Goal: Information Seeking & Learning: Learn about a topic

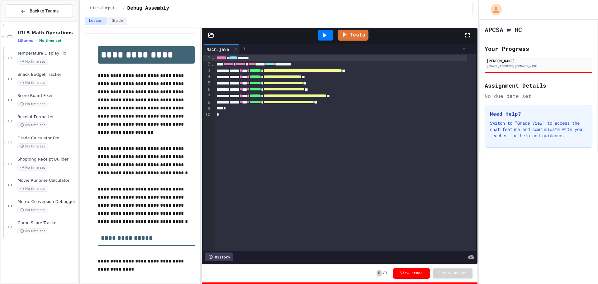
scroll to position [344, 0]
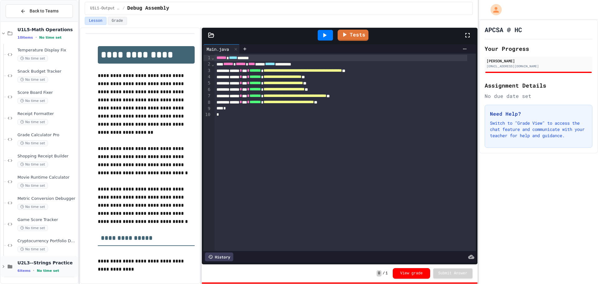
click at [17, 269] on div "U2L3--Strings Practice 6 items • No time set" at bounding box center [39, 266] width 77 height 21
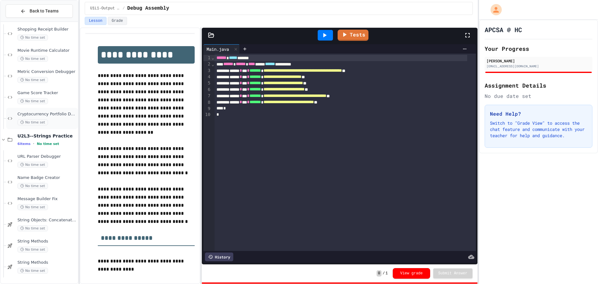
scroll to position [472, 0]
click at [45, 154] on span "URL Parser Debugger" at bounding box center [46, 156] width 59 height 5
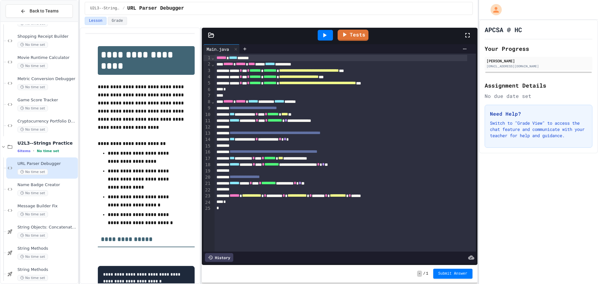
click at [323, 30] on div at bounding box center [325, 35] width 15 height 11
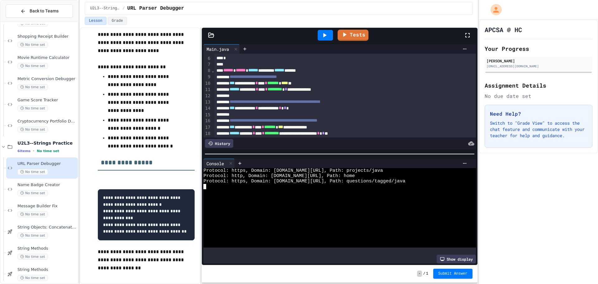
scroll to position [93, 0]
click at [343, 36] on icon at bounding box center [344, 34] width 7 height 8
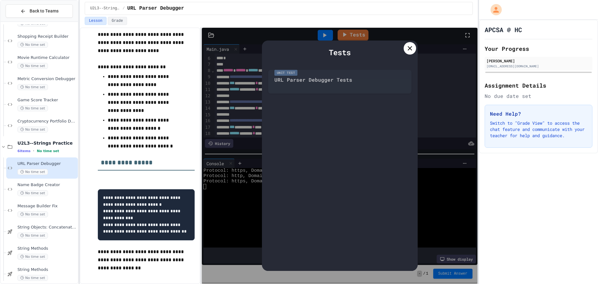
click at [404, 49] on div "Tests Unit Test URL Parser Debugger Tests" at bounding box center [340, 156] width 156 height 230
click at [406, 50] on div at bounding box center [410, 48] width 12 height 12
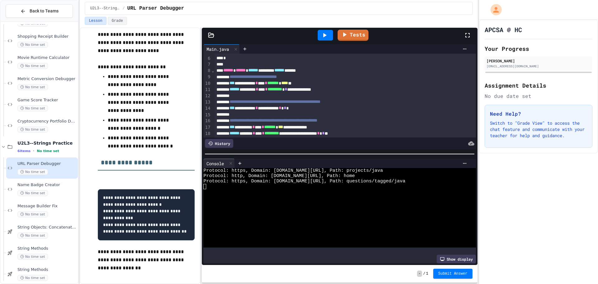
click at [323, 37] on icon at bounding box center [324, 34] width 7 height 7
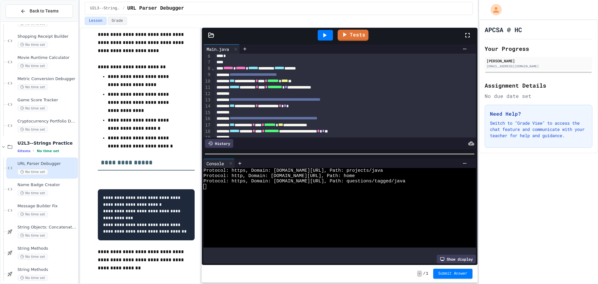
scroll to position [0, 0]
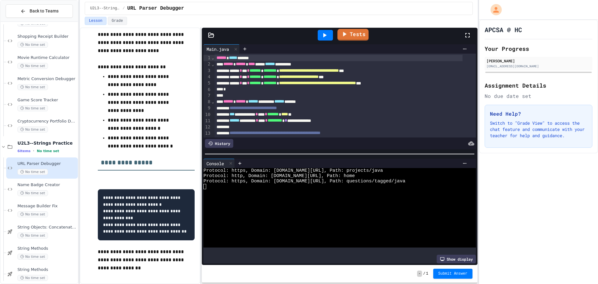
click at [352, 32] on link "Tests" at bounding box center [353, 35] width 31 height 12
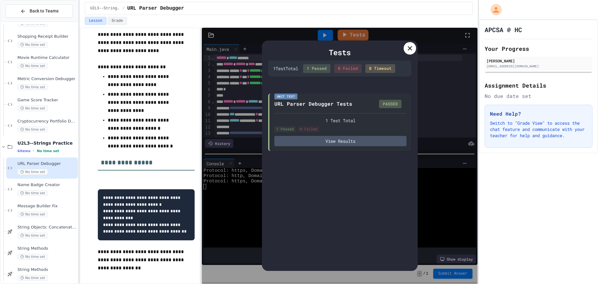
click at [408, 53] on div at bounding box center [410, 48] width 12 height 12
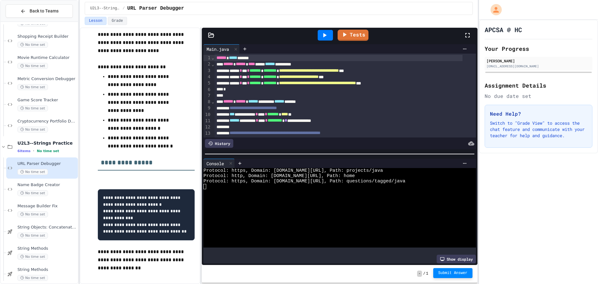
click at [452, 272] on span "Submit Answer" at bounding box center [453, 273] width 29 height 5
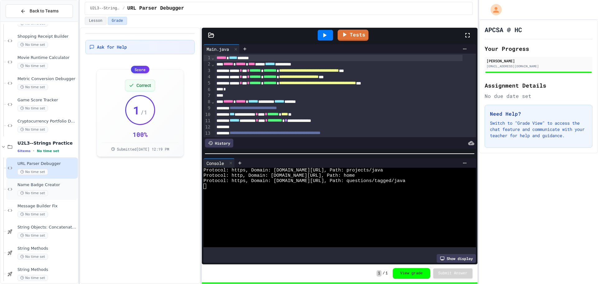
click at [57, 194] on div "No time set" at bounding box center [46, 193] width 59 height 6
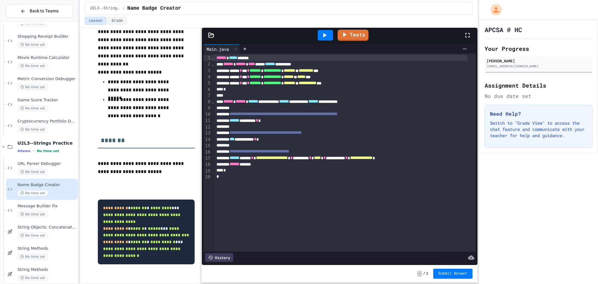
scroll to position [130, 0]
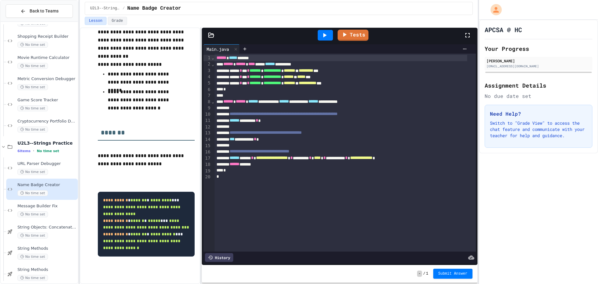
click at [314, 120] on div "****** ******** *" at bounding box center [341, 121] width 253 height 6
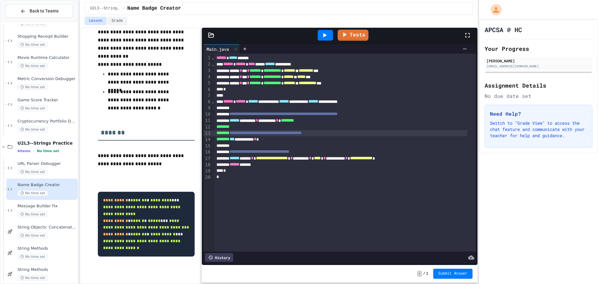
click at [302, 131] on span "**********" at bounding box center [266, 133] width 72 height 4
click at [338, 122] on div "****** ******** * ********* * ********" at bounding box center [341, 121] width 253 height 6
click at [297, 134] on span "**********" at bounding box center [266, 132] width 72 height 4
click at [303, 140] on div "**********" at bounding box center [341, 139] width 253 height 6
click at [326, 28] on div at bounding box center [326, 35] width 22 height 17
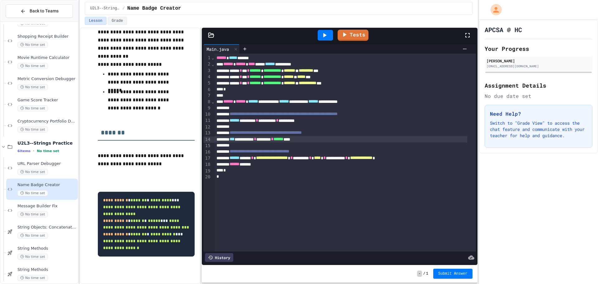
click at [326, 36] on icon at bounding box center [325, 35] width 3 height 4
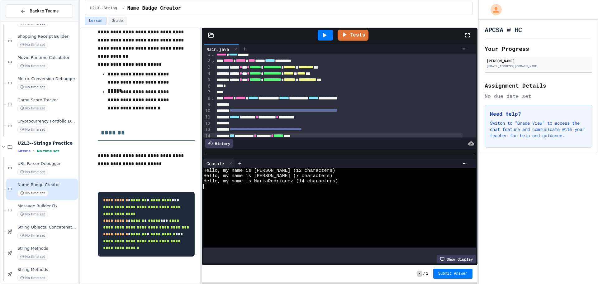
scroll to position [0, 0]
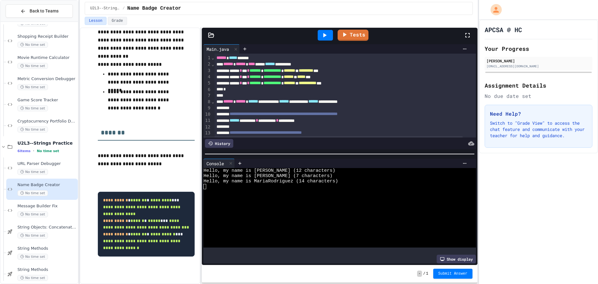
click at [305, 121] on div "****** ******** * ********* * *********" at bounding box center [339, 121] width 248 height 6
click at [326, 33] on icon at bounding box center [324, 34] width 7 height 7
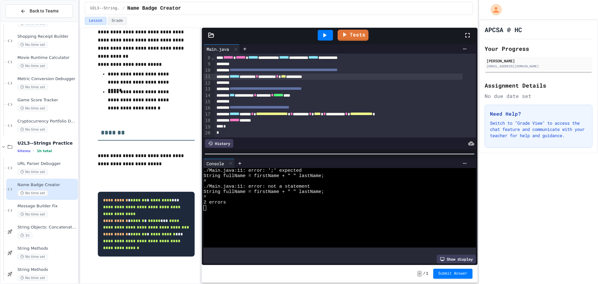
scroll to position [20, 0]
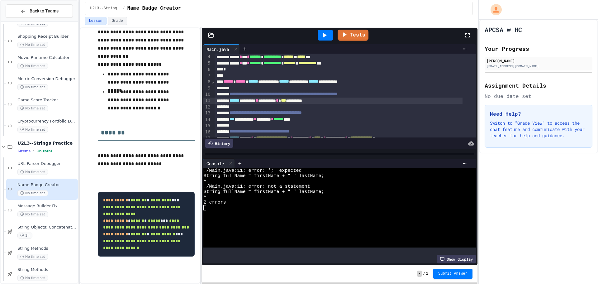
click at [314, 100] on div "****** ******** * ********* * *** *********" at bounding box center [339, 101] width 248 height 6
click at [330, 36] on div at bounding box center [325, 35] width 15 height 11
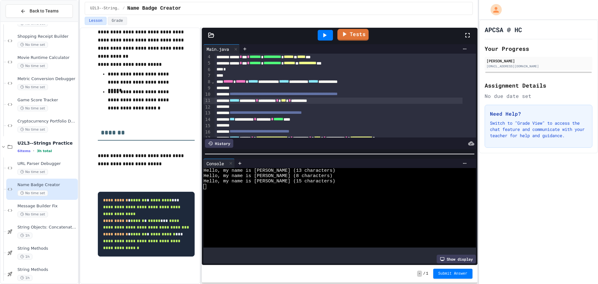
click at [351, 33] on link "Tests" at bounding box center [353, 35] width 31 height 12
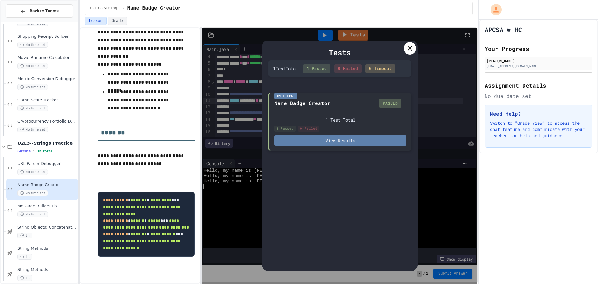
click at [338, 135] on button "View Results" at bounding box center [341, 140] width 132 height 10
click at [411, 50] on icon at bounding box center [409, 48] width 7 height 7
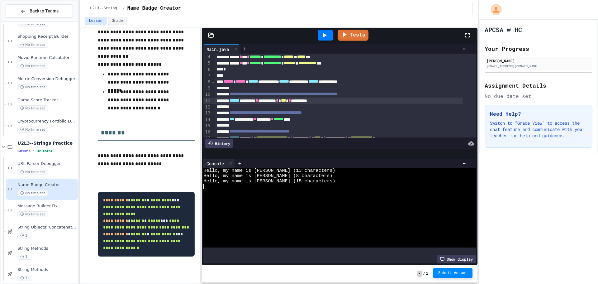
click at [454, 271] on button "Submit Answer" at bounding box center [453, 273] width 39 height 10
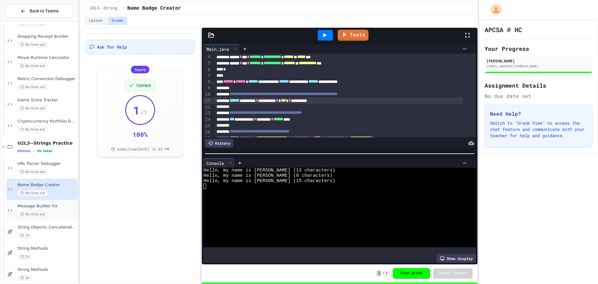
click at [47, 212] on div "No time set" at bounding box center [46, 214] width 59 height 6
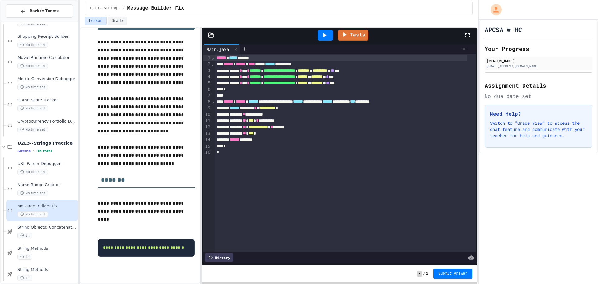
scroll to position [52, 0]
click at [245, 114] on span "*" at bounding box center [244, 114] width 2 height 4
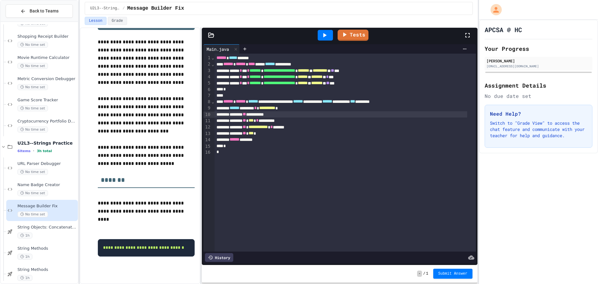
click at [320, 35] on div at bounding box center [325, 35] width 15 height 11
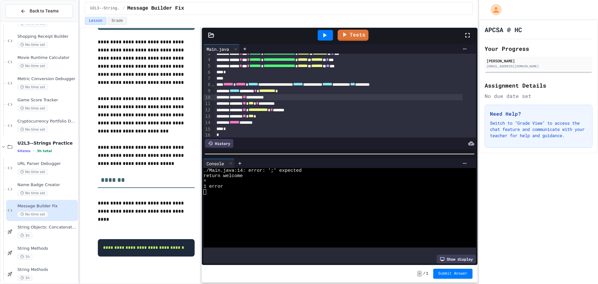
scroll to position [26, 0]
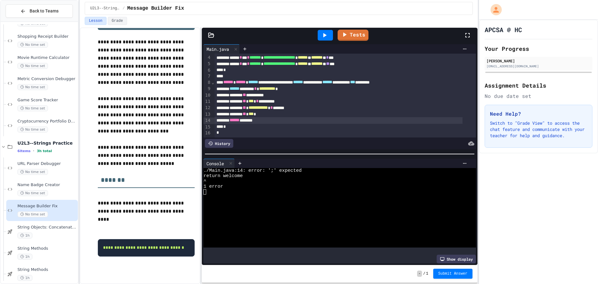
click at [295, 117] on div "****** *******" at bounding box center [339, 120] width 248 height 6
click at [326, 39] on div at bounding box center [325, 35] width 15 height 11
click at [340, 25] on div "Lesson Grade" at bounding box center [279, 22] width 398 height 11
click at [363, 35] on link "Tests" at bounding box center [353, 34] width 28 height 12
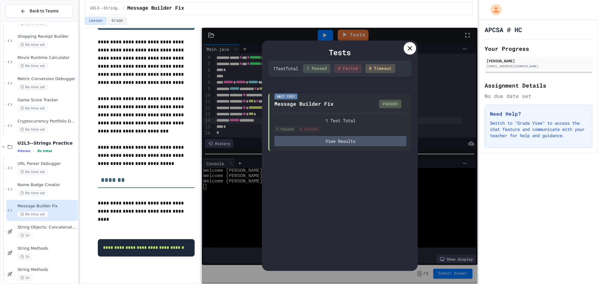
click at [406, 51] on icon at bounding box center [409, 48] width 7 height 7
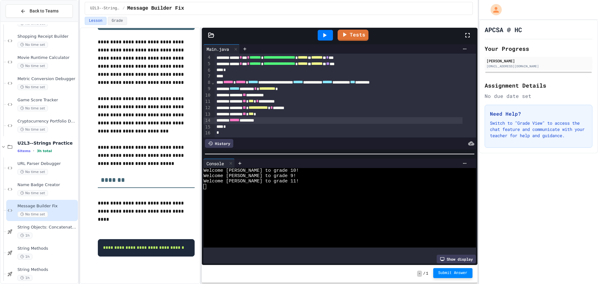
click at [450, 270] on button "Submit Answer" at bounding box center [453, 273] width 39 height 10
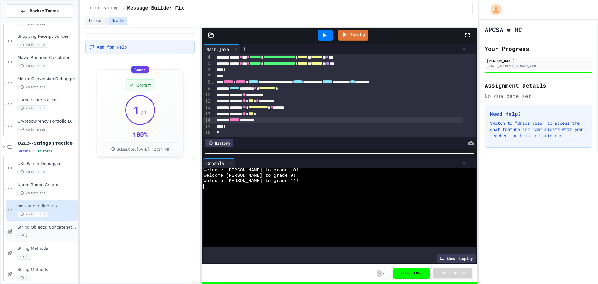
click at [44, 237] on div "1h" at bounding box center [46, 236] width 59 height 6
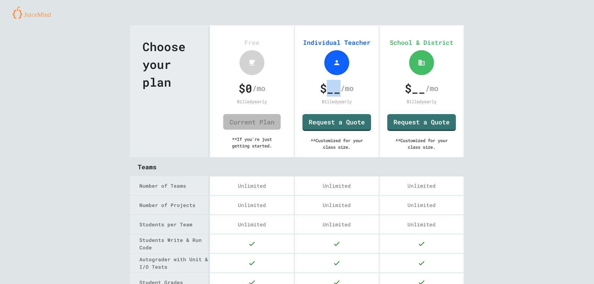
drag, startPoint x: 324, startPoint y: 93, endPoint x: 334, endPoint y: 94, distance: 10.9
click at [334, 94] on span "$ __" at bounding box center [330, 88] width 21 height 17
click at [327, 120] on link "Request a Quote" at bounding box center [337, 122] width 68 height 18
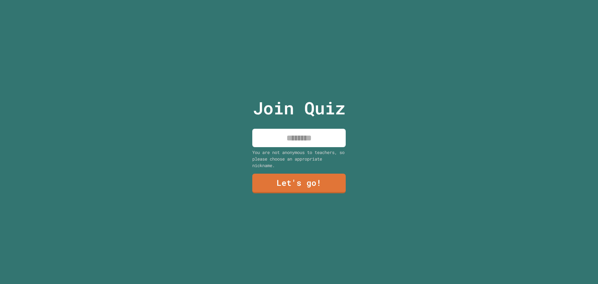
click at [296, 134] on input at bounding box center [299, 138] width 94 height 18
type input "*"
type input "**********"
click at [319, 180] on link "Let's go!" at bounding box center [299, 182] width 85 height 21
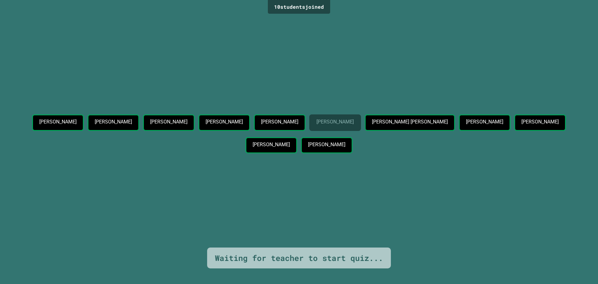
drag, startPoint x: 317, startPoint y: 17, endPoint x: 306, endPoint y: 44, distance: 28.4
click at [306, 44] on div "Ethan Nowacinski Preston Black Mason Nowacinski Jonathan Traphagen Bryan Curry …" at bounding box center [299, 132] width 567 height 232
drag, startPoint x: 308, startPoint y: 41, endPoint x: 314, endPoint y: 1, distance: 40.6
click at [310, 23] on div "Ethan Nowacinski Preston Black Mason Nowacinski Jonathan Traphagen Bryan Curry …" at bounding box center [299, 132] width 567 height 232
click at [202, 57] on div "Ethan Nowacinski Preston Black Mason Nowacinski Jonathan Traphagen Bryan Curry …" at bounding box center [299, 132] width 567 height 232
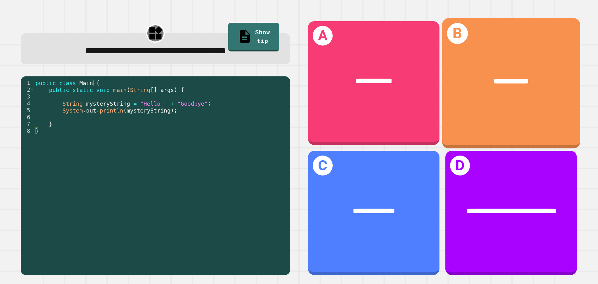
click at [484, 117] on div "**********" at bounding box center [512, 83] width 138 height 130
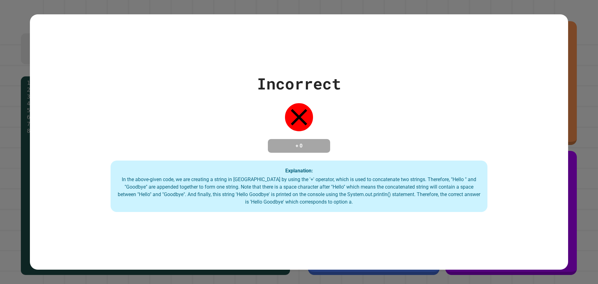
click at [319, 139] on div "+ 0" at bounding box center [299, 146] width 62 height 14
click at [268, 167] on div "Explanation: In the above-given code, we are creating a string in Java by using…" at bounding box center [299, 187] width 377 height 52
click at [269, 168] on div "Explanation: In the above-given code, we are creating a string in Java by using…" at bounding box center [299, 187] width 377 height 52
click at [271, 170] on div "Explanation: In the above-given code, we are creating a string in Java by using…" at bounding box center [299, 187] width 377 height 52
click at [295, 189] on div "In the above-given code, we are creating a string in Java by using the '+' oper…" at bounding box center [299, 191] width 365 height 30
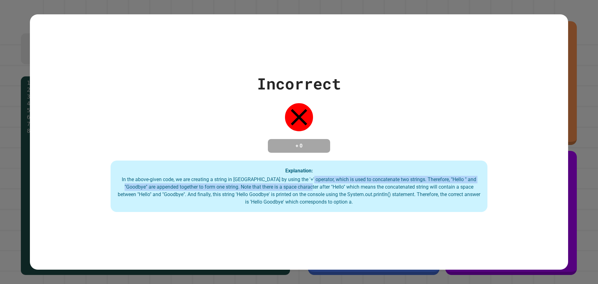
click at [309, 176] on div "Explanation: In the above-given code, we are creating a string in Java by using…" at bounding box center [299, 187] width 377 height 52
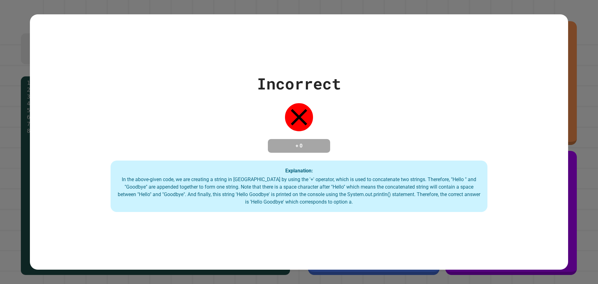
click at [311, 165] on div "Explanation: In the above-given code, we are creating a string in Java by using…" at bounding box center [299, 187] width 377 height 52
click at [347, 122] on div "Incorrect + 0 Explanation: In the above-given code, we are creating a string in…" at bounding box center [299, 142] width 539 height 140
drag, startPoint x: 536, startPoint y: 44, endPoint x: 161, endPoint y: 160, distance: 392.6
click at [535, 45] on div "Incorrect + 0 Explanation: In the above-given code, we are creating a string in…" at bounding box center [299, 142] width 539 height 256
drag, startPoint x: 288, startPoint y: 94, endPoint x: 294, endPoint y: 108, distance: 14.9
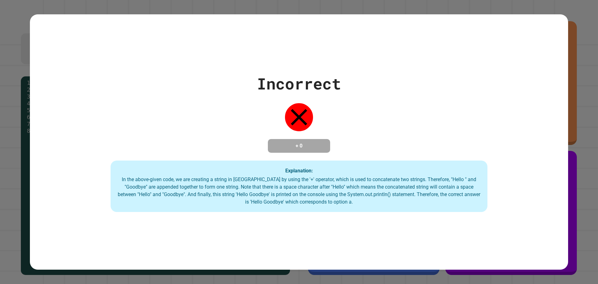
click at [294, 108] on div "Incorrect + 0 Explanation: In the above-given code, we are creating a string in…" at bounding box center [299, 142] width 539 height 140
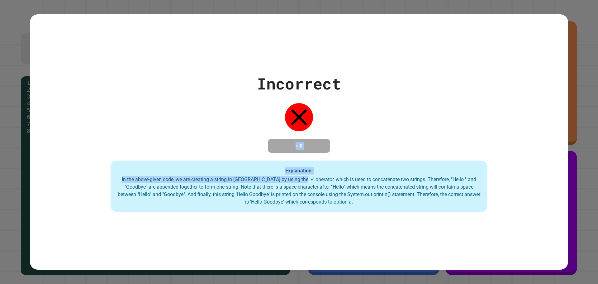
drag, startPoint x: 297, startPoint y: 130, endPoint x: 297, endPoint y: 184, distance: 53.6
click at [297, 184] on div "Incorrect + 0 Explanation: In the above-given code, we are creating a string in…" at bounding box center [299, 142] width 539 height 140
click at [305, 154] on div "Incorrect + 0 Explanation: In the above-given code, we are creating a string in…" at bounding box center [299, 142] width 539 height 140
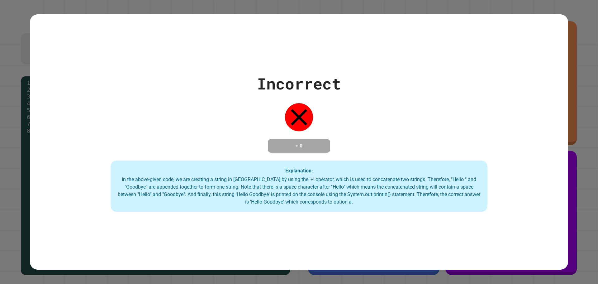
click at [309, 148] on h4 "+ 0" at bounding box center [299, 145] width 50 height 7
drag, startPoint x: 311, startPoint y: 142, endPoint x: 303, endPoint y: 130, distance: 14.5
click at [303, 130] on div "Incorrect + 0 Explanation: In the above-given code, we are creating a string in…" at bounding box center [299, 142] width 539 height 140
click at [291, 103] on icon at bounding box center [299, 117] width 28 height 28
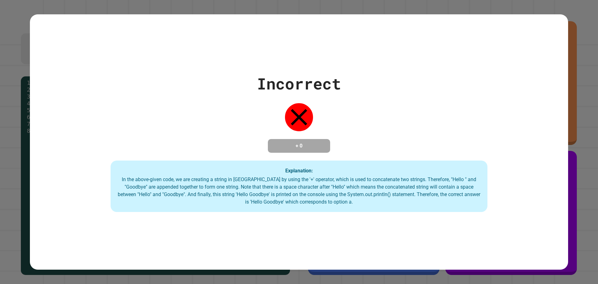
click at [542, 35] on div "Incorrect + 0 Explanation: In the above-given code, we are creating a string in…" at bounding box center [299, 142] width 539 height 256
click at [579, 31] on div "Incorrect + 0 Explanation: In the above-given code, we are creating a string in…" at bounding box center [299, 142] width 598 height 284
click at [273, 195] on div "In the above-given code, we are creating a string in Java by using the '+' oper…" at bounding box center [299, 191] width 365 height 30
click at [12, 35] on div "Incorrect + 0 Explanation: In the above-given code, we are creating a string in…" at bounding box center [299, 142] width 598 height 284
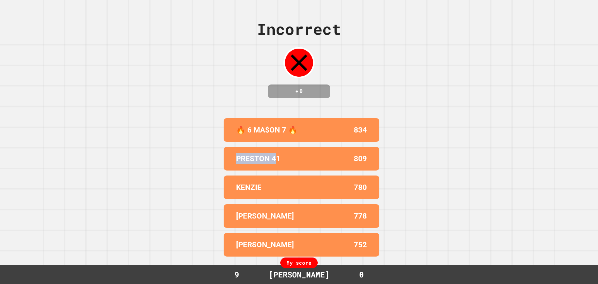
drag, startPoint x: 272, startPoint y: 163, endPoint x: 215, endPoint y: 158, distance: 57.5
click at [215, 158] on div "Incorrect + 0 🔥 6 MA$ON 7 🔥 834 PRESTON 41 809 KENZIE 780 KYLER 778 BRYAN 752 M…" at bounding box center [299, 142] width 598 height 284
click at [216, 157] on div "Incorrect + 0 🔥 6 MA$ON 7 🔥 834 PRESTON 41 809 KENZIE 780 KYLER 778 BRYAN 752 M…" at bounding box center [299, 142] width 598 height 284
drag, startPoint x: 223, startPoint y: 153, endPoint x: 304, endPoint y: 150, distance: 80.2
click at [304, 150] on div "🔥 6 MA$ON 7 🔥 834 PRESTON 41 809 KENZIE 780 KYLER 778 BRYAN 752" at bounding box center [299, 187] width 156 height 143
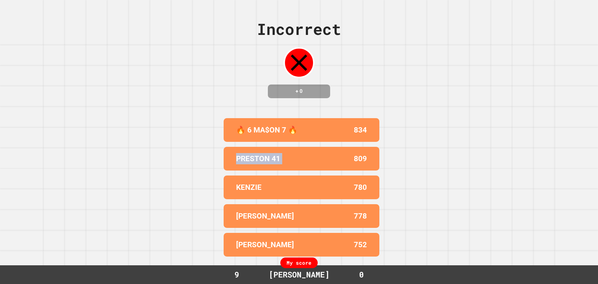
click at [304, 153] on div "809" at bounding box center [334, 158] width 65 height 11
drag, startPoint x: 304, startPoint y: 150, endPoint x: 208, endPoint y: 147, distance: 96.0
click at [208, 147] on div "Incorrect + 0 🔥 6 MA$ON 7 🔥 834 PRESTON 41 809 KENZIE 780 KYLER 778 BRYAN 752 M…" at bounding box center [299, 142] width 598 height 284
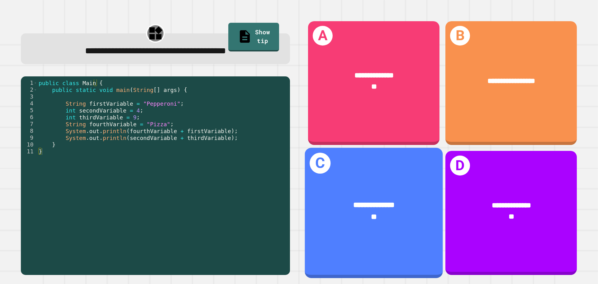
click at [371, 170] on div "**********" at bounding box center [374, 213] width 138 height 130
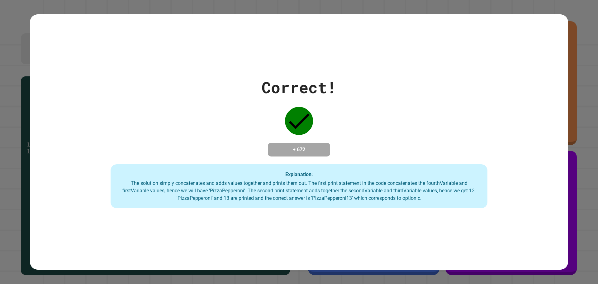
click at [307, 152] on h4 "+ 672" at bounding box center [299, 149] width 50 height 7
click at [319, 143] on div "+ 672" at bounding box center [299, 150] width 62 height 14
click at [317, 146] on h4 "+ 672" at bounding box center [299, 149] width 50 height 7
click at [313, 146] on h4 "+ 672" at bounding box center [299, 149] width 50 height 7
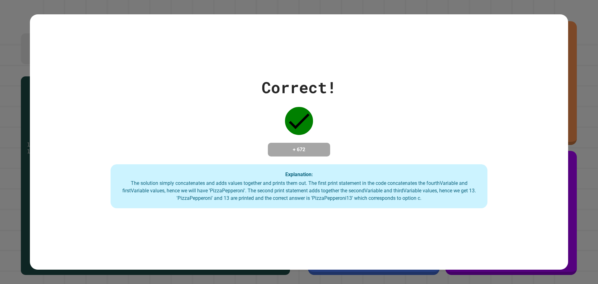
click at [313, 146] on h4 "+ 672" at bounding box center [299, 149] width 50 height 7
click at [305, 126] on icon at bounding box center [299, 121] width 28 height 28
click at [302, 146] on h4 "+ 672" at bounding box center [299, 149] width 50 height 7
click at [303, 146] on h4 "+ 672" at bounding box center [299, 149] width 50 height 7
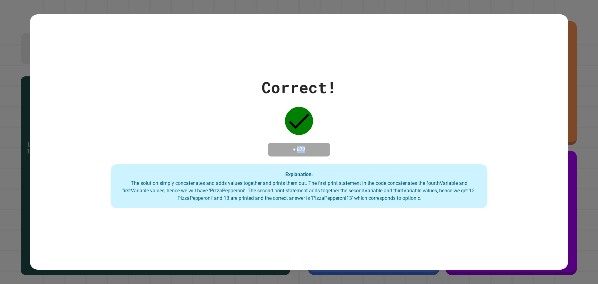
click at [303, 146] on h4 "+ 672" at bounding box center [299, 149] width 50 height 7
click at [297, 146] on h4 "+ 672" at bounding box center [299, 149] width 50 height 7
click at [291, 146] on h4 "+ 672" at bounding box center [299, 149] width 50 height 7
click at [284, 150] on h4 "+ 672" at bounding box center [299, 149] width 50 height 7
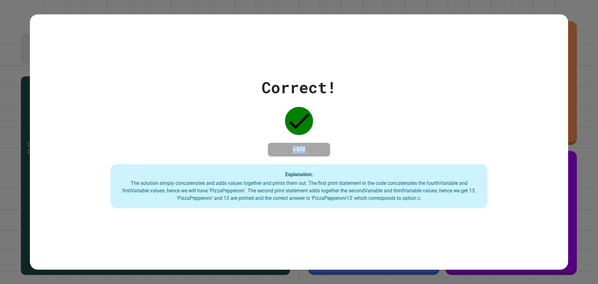
click at [284, 150] on h4 "+ 672" at bounding box center [299, 149] width 50 height 7
click at [306, 136] on div "Correct! + 672 Explanation: The solution simply concatenates and adds values to…" at bounding box center [299, 142] width 539 height 133
click at [307, 136] on div "Correct! + 672 Explanation: The solution simply concatenates and adds values to…" at bounding box center [299, 142] width 539 height 133
drag, startPoint x: 307, startPoint y: 136, endPoint x: 315, endPoint y: 146, distance: 12.7
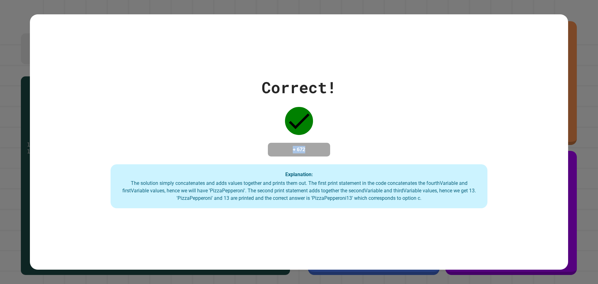
click at [315, 146] on div "Correct! + 672 Explanation: The solution simply concatenates and adds values to…" at bounding box center [299, 142] width 539 height 133
click at [315, 146] on h4 "+ 672" at bounding box center [299, 149] width 50 height 7
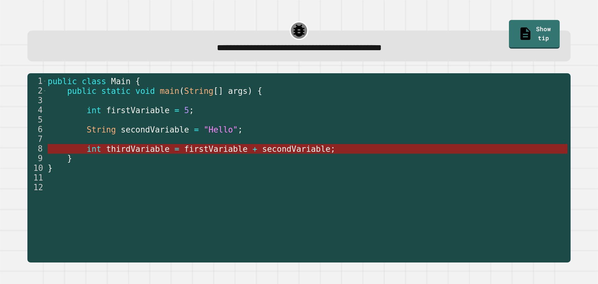
click at [185, 148] on span "firstVariable" at bounding box center [217, 148] width 64 height 9
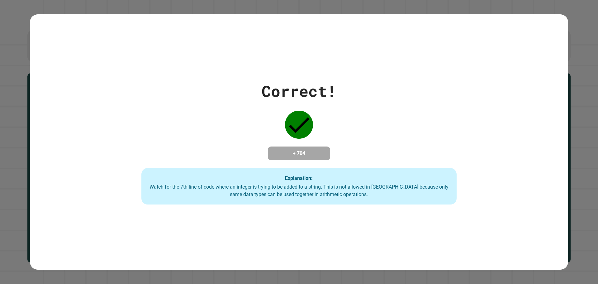
click at [353, 151] on div "Correct! + 704 Explanation: Watch for the 7th line of code where an integer is …" at bounding box center [299, 141] width 451 height 125
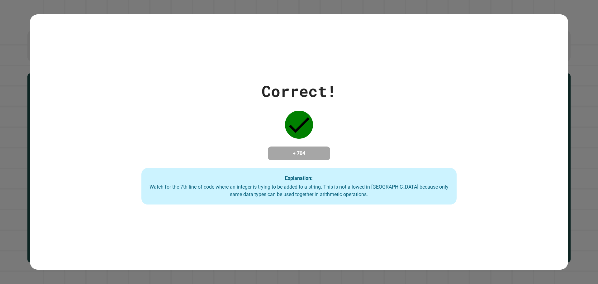
click at [294, 151] on h4 "+ 704" at bounding box center [299, 153] width 50 height 7
click at [305, 151] on h4 "+ 704" at bounding box center [299, 153] width 50 height 7
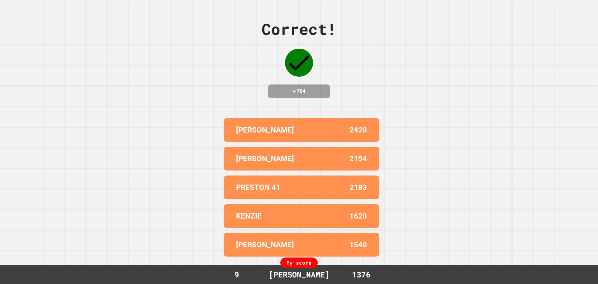
drag, startPoint x: 182, startPoint y: 124, endPoint x: 276, endPoint y: 77, distance: 105.5
click at [205, 111] on div "Correct! + 704 KYLER 2420 COHEN 2194 PRESTON 41 2183 KENZIE 1620 JONATHAN T 154…" at bounding box center [299, 142] width 598 height 284
click at [278, 77] on div "Correct! + 704" at bounding box center [299, 57] width 75 height 81
click at [283, 79] on div "Correct! + 704" at bounding box center [299, 57] width 75 height 81
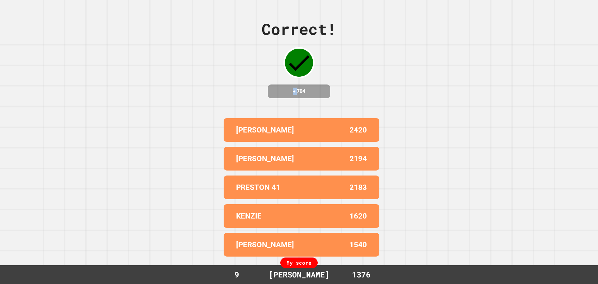
click at [283, 79] on div "Correct! + 704" at bounding box center [299, 57] width 75 height 81
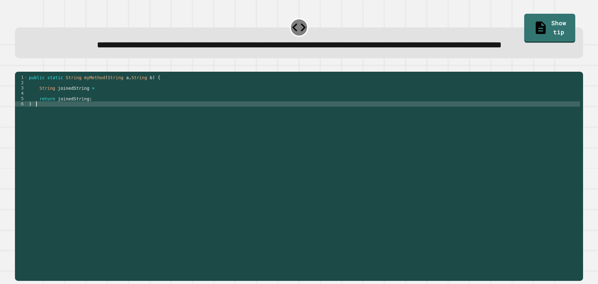
click at [70, 127] on div "public static String myMethod ( String a , String b ) { String joinedString = r…" at bounding box center [304, 162] width 553 height 175
click at [105, 113] on div "public static String myMethod ( String a , String b ) { String joinedString = r…" at bounding box center [304, 162] width 553 height 175
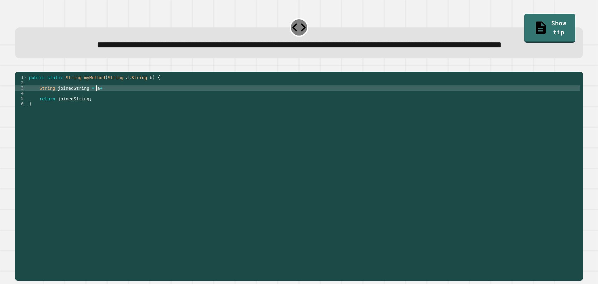
scroll to position [0, 4]
type textarea "**********"
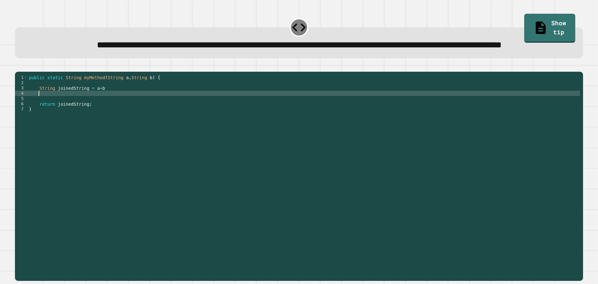
scroll to position [0, 0]
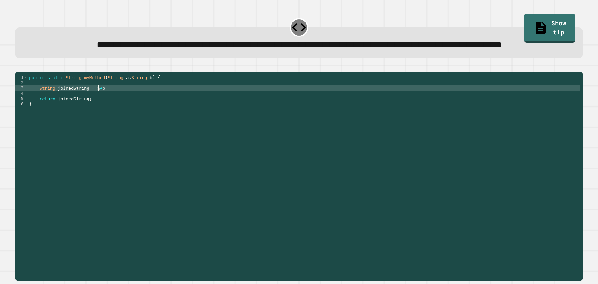
click at [18, 67] on icon "button" at bounding box center [18, 67] width 0 height 0
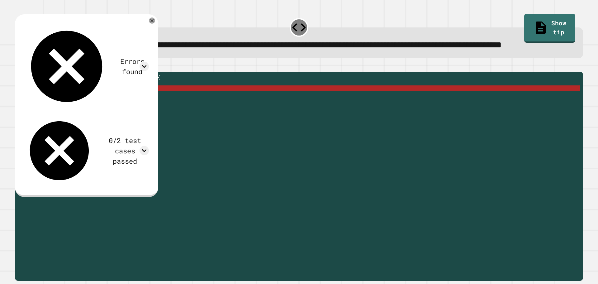
click at [108, 115] on div "public static String myMethod ( String a , String b ) { String joinedString = a…" at bounding box center [304, 162] width 553 height 175
click at [110, 114] on div "public static String myMethod ( String a , String b ) { String joinedString = a…" at bounding box center [304, 162] width 553 height 175
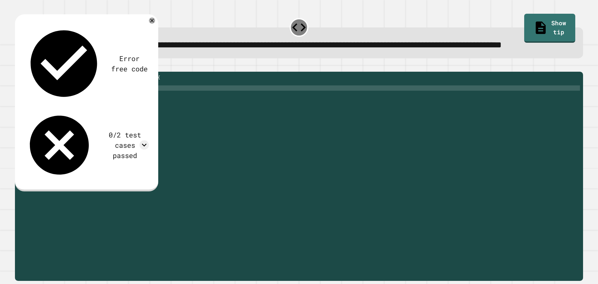
scroll to position [0, 5]
type textarea "**********"
click at [18, 67] on button "button" at bounding box center [18, 67] width 0 height 0
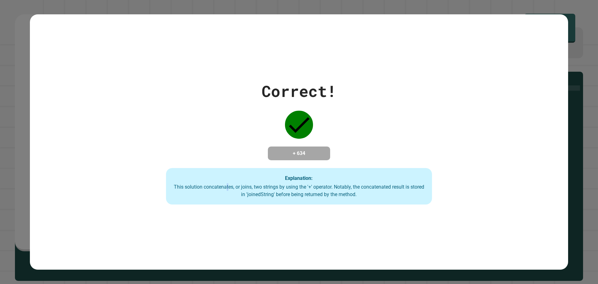
click at [223, 191] on div "This solution concatenates, or joins, two strings by using the '+' operator. No…" at bounding box center [298, 190] width 253 height 15
drag, startPoint x: 282, startPoint y: 157, endPoint x: 314, endPoint y: 143, distance: 34.5
click at [314, 146] on div "+ 634" at bounding box center [299, 153] width 62 height 14
drag, startPoint x: 314, startPoint y: 143, endPoint x: 314, endPoint y: 171, distance: 27.4
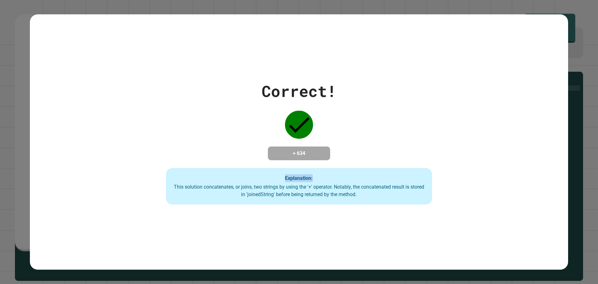
click at [314, 171] on div "Correct! + 634 Explanation: This solution concatenates, or joins, two strings b…" at bounding box center [299, 141] width 380 height 125
click at [314, 171] on div "Explanation: This solution concatenates, or joins, two strings by using the '+'…" at bounding box center [299, 186] width 266 height 37
drag, startPoint x: 314, startPoint y: 171, endPoint x: 303, endPoint y: 146, distance: 26.8
click at [303, 146] on div "Correct! + 634 Explanation: This solution concatenates, or joins, two strings b…" at bounding box center [299, 141] width 380 height 125
click at [303, 150] on h4 "+ 634" at bounding box center [299, 153] width 50 height 7
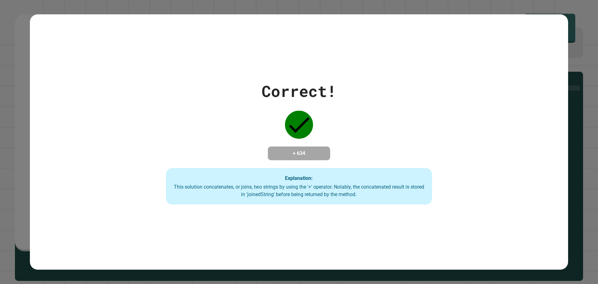
click at [153, 71] on div "Correct! + 634 Explanation: This solution concatenates, or joins, two strings b…" at bounding box center [299, 142] width 539 height 256
drag, startPoint x: 153, startPoint y: 71, endPoint x: 159, endPoint y: 68, distance: 6.8
click at [159, 68] on div "Correct! + 634 Explanation: This solution concatenates, or joins, two strings b…" at bounding box center [299, 142] width 539 height 256
click at [340, 66] on div "Correct! + 634 Explanation: This solution concatenates, or joins, two strings b…" at bounding box center [299, 142] width 539 height 256
click at [351, 72] on div "Correct! + 634 Explanation: This solution concatenates, or joins, two strings b…" at bounding box center [299, 142] width 539 height 256
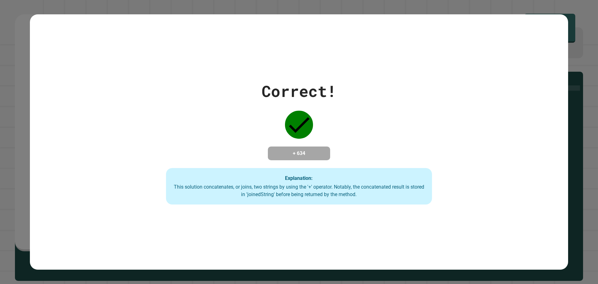
click at [351, 72] on div "Correct! + 634 Explanation: This solution concatenates, or joins, two strings b…" at bounding box center [299, 142] width 539 height 256
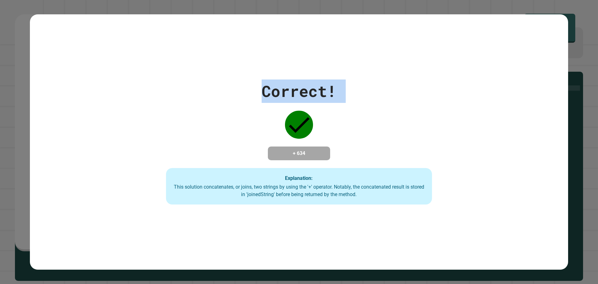
click at [351, 72] on div "Correct! + 634 Explanation: This solution concatenates, or joins, two strings b…" at bounding box center [299, 142] width 539 height 256
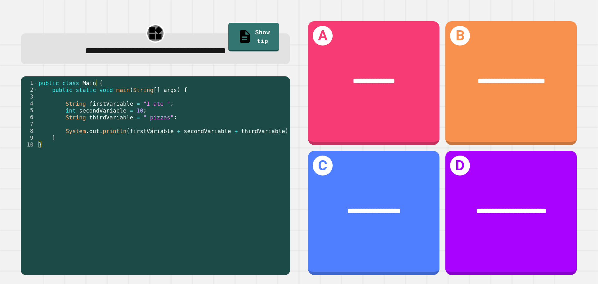
click at [152, 134] on div "public class Main { public static void main ( String [ ] args ) { String firstV…" at bounding box center [162, 175] width 250 height 192
click at [105, 113] on div "public class Main { public static void main ( String [ ] args ) { String firstV…" at bounding box center [162, 175] width 250 height 192
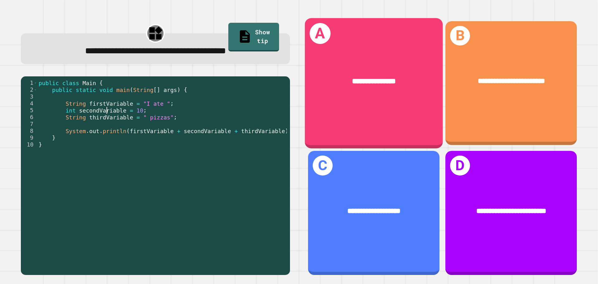
click at [354, 108] on div "**********" at bounding box center [374, 83] width 138 height 130
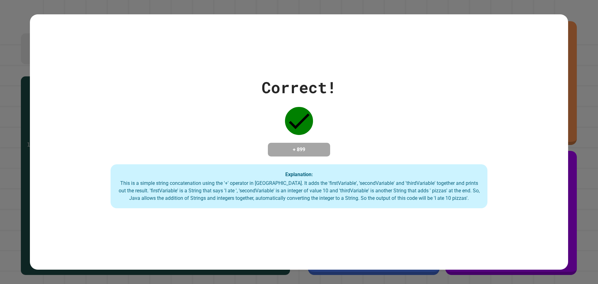
click at [299, 146] on h4 "+ 899" at bounding box center [299, 149] width 50 height 7
click at [306, 133] on div "Correct! + 899 Explanation: This is a simple string concatenation using the '+'…" at bounding box center [299, 142] width 539 height 133
click at [293, 146] on h4 "+ 899" at bounding box center [299, 149] width 50 height 7
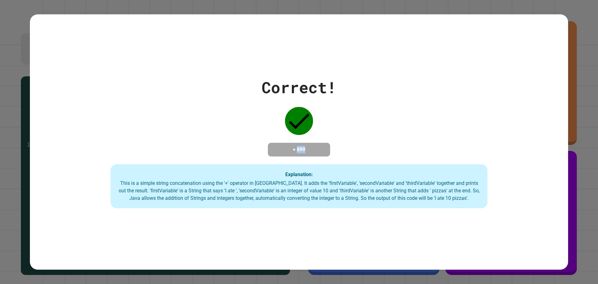
click at [293, 146] on h4 "+ 899" at bounding box center [299, 149] width 50 height 7
click at [297, 146] on h4 "+ 899" at bounding box center [299, 149] width 50 height 7
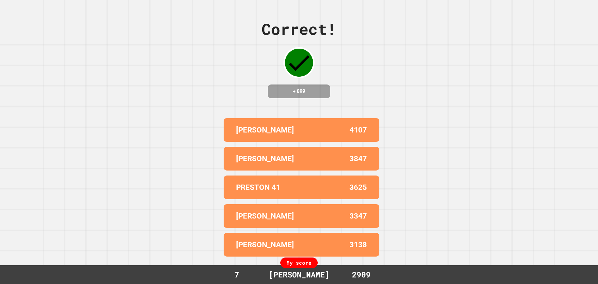
click at [379, 113] on div "Correct! + 899 KYLER 4107 COHEN 3847 PRESTON 41 3625 JONATHAN T 3347 GILES 3138…" at bounding box center [299, 142] width 598 height 284
click at [311, 136] on div "KYLER 4107" at bounding box center [302, 130] width 156 height 24
click at [289, 127] on div "KYLER" at bounding box center [268, 129] width 65 height 11
click at [261, 126] on div "KYLER" at bounding box center [268, 129] width 65 height 11
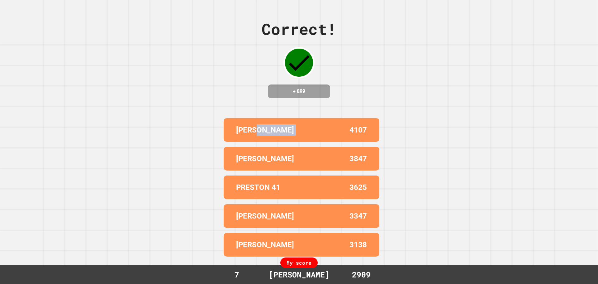
click at [261, 126] on div "KYLER" at bounding box center [268, 129] width 65 height 11
click at [363, 124] on p "4107" at bounding box center [358, 129] width 17 height 11
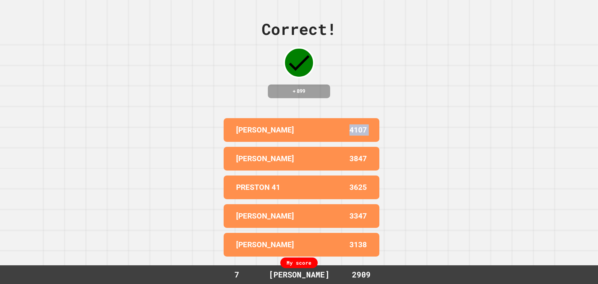
click at [363, 124] on p "4107" at bounding box center [358, 129] width 17 height 11
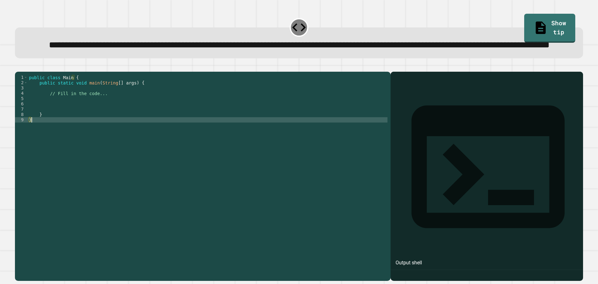
click at [126, 142] on div "public class Main { public static void main ( String [ ] args ) { // Fill in th…" at bounding box center [208, 162] width 360 height 175
click at [127, 117] on div "public class Main { public static void main ( String [ ] args ) { // Fill in th…" at bounding box center [208, 162] width 360 height 175
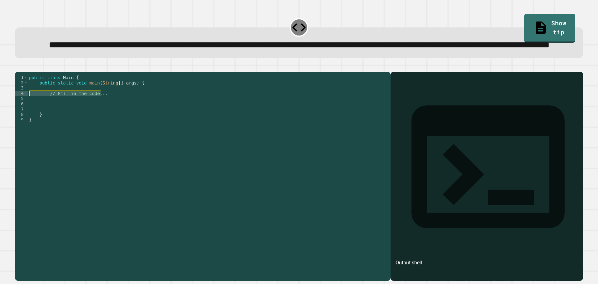
drag, startPoint x: 127, startPoint y: 117, endPoint x: 47, endPoint y: 119, distance: 79.8
click at [47, 119] on div "public class Main { public static void main ( String [ ] args ) { // Fill in th…" at bounding box center [208, 162] width 360 height 175
type textarea "**********"
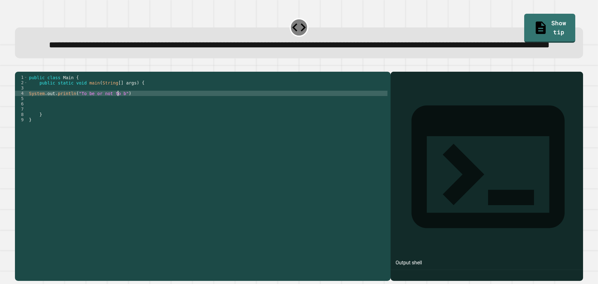
scroll to position [0, 6]
click at [143, 120] on div "public class Main { public static void main ( String [ ] args ) { System . out …" at bounding box center [208, 162] width 360 height 175
click at [18, 67] on button "button" at bounding box center [18, 67] width 0 height 0
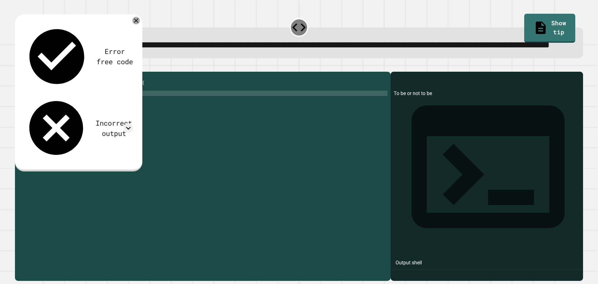
click at [134, 24] on icon at bounding box center [135, 20] width 7 height 7
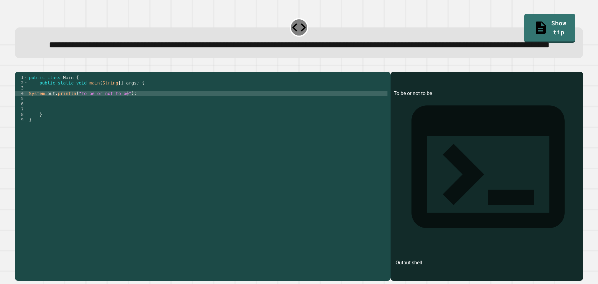
click at [76, 118] on div "public class Main { public static void main ( String [ ] args ) { System . out …" at bounding box center [208, 162] width 360 height 175
click at [125, 116] on div "public class Main { public static void main ( String [ ] args ) { System . out …" at bounding box center [208, 162] width 360 height 175
click at [134, 114] on div "public class Main { public static void main ( String [ ] args ) { System . out …" at bounding box center [208, 162] width 360 height 175
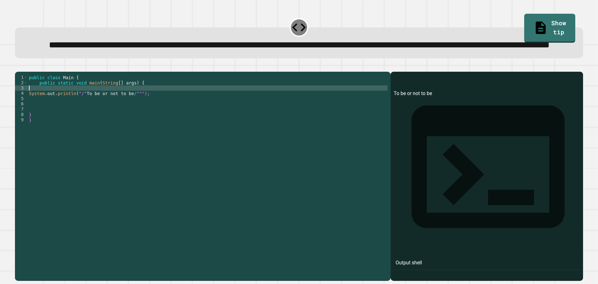
scroll to position [0, 0]
click at [134, 118] on div "public class Main { public static void main ( String [ ] args ) { System . out …" at bounding box center [208, 162] width 360 height 175
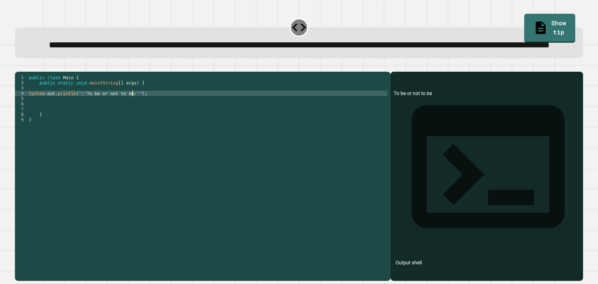
click at [125, 118] on div "public class Main { public static void main ( String [ ] args ) { System . out …" at bounding box center [208, 162] width 360 height 175
click at [134, 115] on div "public class Main { public static void main ( String [ ] args ) { System . out …" at bounding box center [208, 162] width 360 height 175
click at [78, 118] on div "public class Main { public static void main ( String [ ] args ) { System . out …" at bounding box center [208, 162] width 360 height 175
click at [79, 118] on div "public class Main { public static void main ( String [ ] args ) { System . out …" at bounding box center [208, 162] width 360 height 175
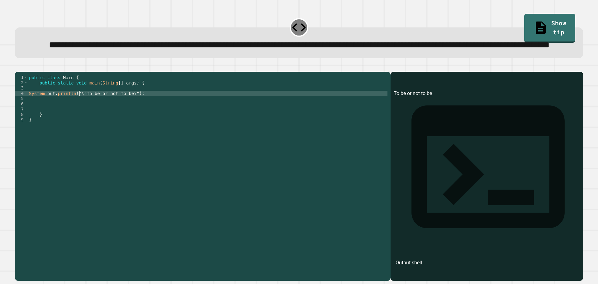
scroll to position [0, 4]
click at [129, 118] on div "public class Main { public static void main ( String [ ] args ) { System . out …" at bounding box center [208, 162] width 360 height 175
click at [128, 117] on div "public class Main { public static void main ( String [ ] args ) { System . out …" at bounding box center [208, 162] width 360 height 175
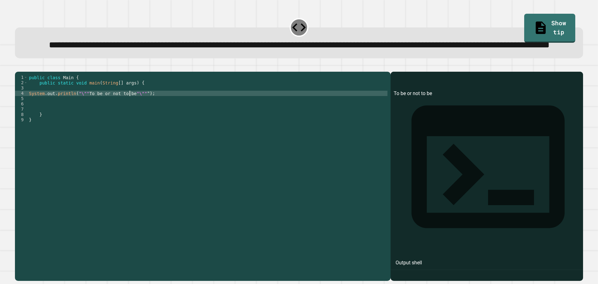
click at [134, 118] on div "public class Main { public static void main ( String [ ] args ) { System . out …" at bounding box center [208, 162] width 360 height 175
click at [83, 115] on div "public class Main { public static void main ( String [ ] args ) { System . out …" at bounding box center [208, 162] width 360 height 175
click at [74, 119] on div "public class Main { public static void main ( String [ ] args ) { System . out …" at bounding box center [208, 162] width 360 height 175
click at [81, 117] on div "public class Main { public static void main ( String [ ] args ) { System . out …" at bounding box center [208, 162] width 360 height 175
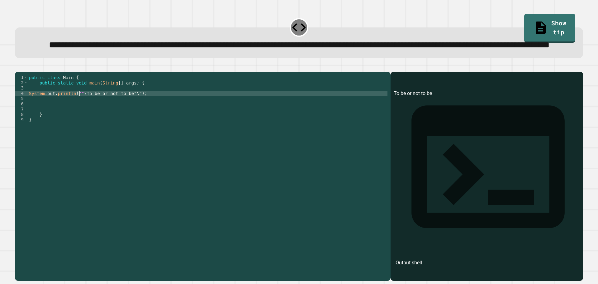
click at [75, 118] on div "public class Main { public static void main ( String [ ] args ) { System . out …" at bounding box center [208, 162] width 360 height 175
click at [77, 116] on div "public class Main { public static void main ( String [ ] args ) { System . out …" at bounding box center [208, 162] width 360 height 175
click at [78, 117] on div "public class Main { public static void main ( String [ ] args ) { System . out …" at bounding box center [208, 162] width 360 height 175
click at [132, 116] on div "public class Main { public static void main ( String [ ] args ) { System . out …" at bounding box center [208, 162] width 360 height 175
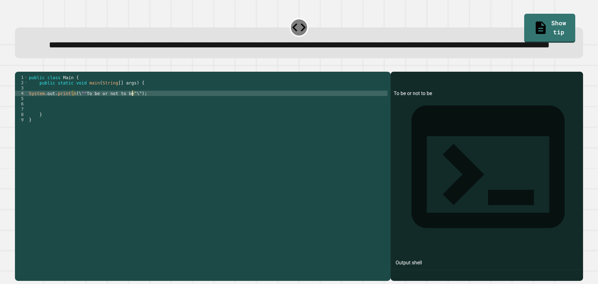
scroll to position [0, 7]
click at [127, 116] on div "public class Main { public static void main ( String [ ] args ) { System . out …" at bounding box center [208, 162] width 360 height 175
click at [81, 116] on div "public class Main { public static void main ( String [ ] args ) { System . out …" at bounding box center [208, 162] width 360 height 175
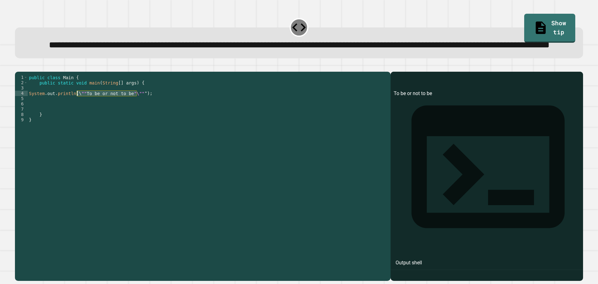
drag, startPoint x: 137, startPoint y: 117, endPoint x: 76, endPoint y: 118, distance: 60.5
click at [76, 118] on div "public class Main { public static void main ( String [ ] args ) { System . out …" at bounding box center [208, 162] width 360 height 175
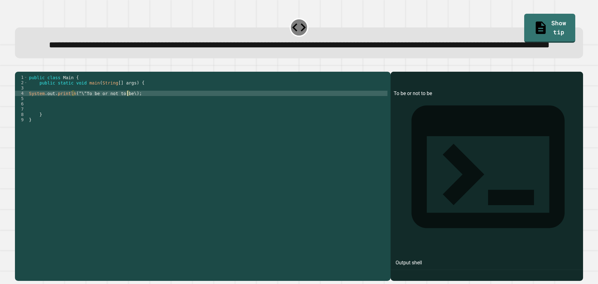
scroll to position [0, 7]
type textarea "**********"
click at [18, 67] on icon "button" at bounding box center [18, 67] width 0 height 0
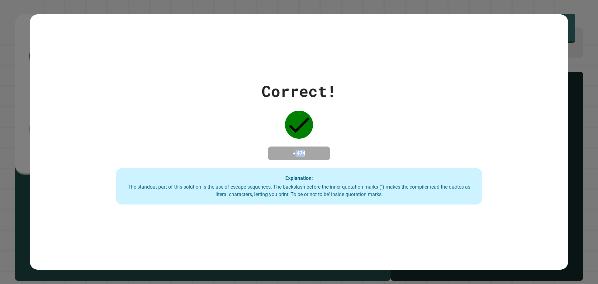
drag, startPoint x: 289, startPoint y: 145, endPoint x: 322, endPoint y: 146, distance: 32.7
click at [322, 150] on h4 "+ 474" at bounding box center [299, 153] width 50 height 7
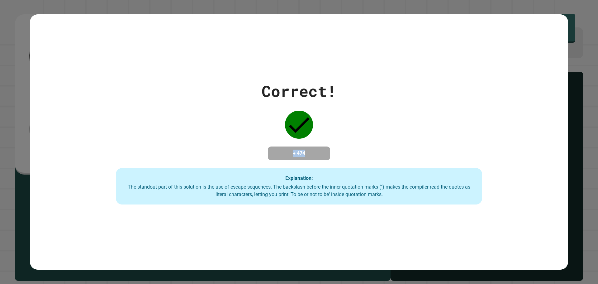
click at [322, 150] on h4 "+ 474" at bounding box center [299, 153] width 50 height 7
click at [311, 151] on h4 "+ 474" at bounding box center [299, 153] width 50 height 7
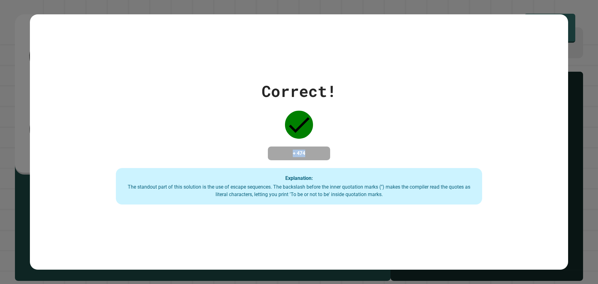
click at [311, 151] on h4 "+ 474" at bounding box center [299, 153] width 50 height 7
click at [310, 150] on h4 "+ 474" at bounding box center [299, 153] width 50 height 7
click at [292, 150] on h4 "+ 474" at bounding box center [299, 153] width 50 height 7
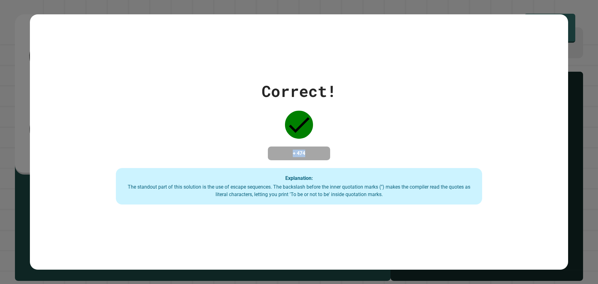
click at [296, 150] on h4 "+ 474" at bounding box center [299, 153] width 50 height 7
click at [319, 151] on h4 "+ 474" at bounding box center [299, 153] width 50 height 7
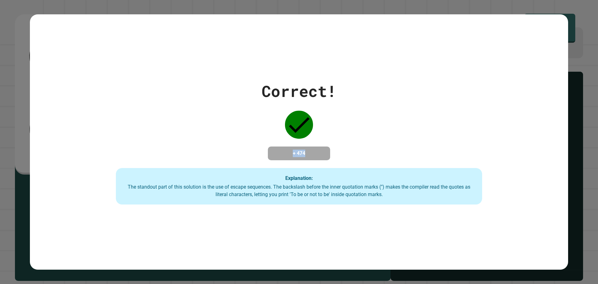
click at [310, 154] on h4 "+ 474" at bounding box center [299, 153] width 50 height 7
click at [300, 152] on h4 "+ 474" at bounding box center [299, 153] width 50 height 7
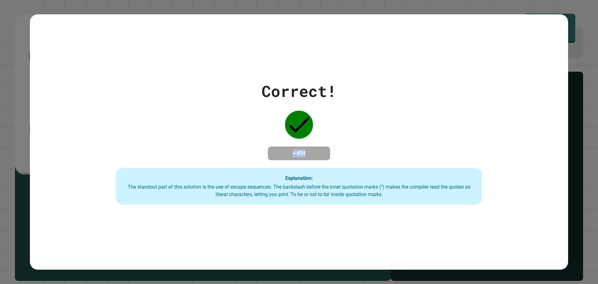
click at [300, 152] on h4 "+ 474" at bounding box center [299, 153] width 50 height 7
click at [306, 146] on div "+ 474" at bounding box center [299, 153] width 62 height 14
click at [339, 3] on div "Correct! + 474 Explanation: The standout part of this solution is the use of es…" at bounding box center [299, 142] width 598 height 284
click at [311, 150] on h4 "+ 474" at bounding box center [299, 153] width 50 height 7
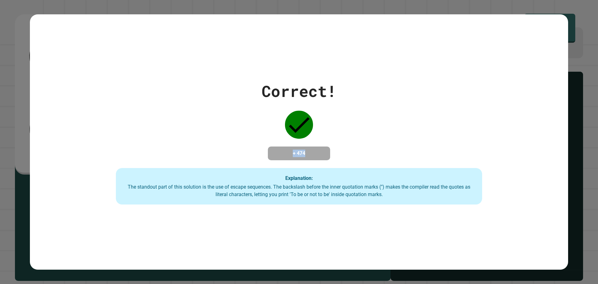
click at [311, 150] on h4 "+ 474" at bounding box center [299, 153] width 50 height 7
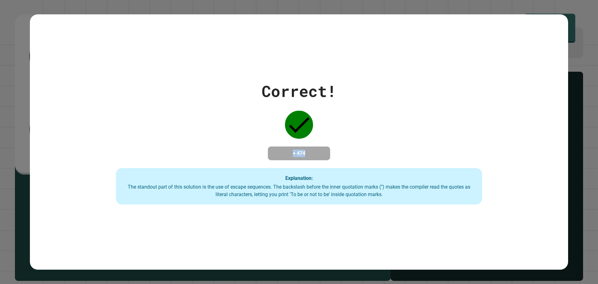
click at [311, 150] on h4 "+ 474" at bounding box center [299, 153] width 50 height 7
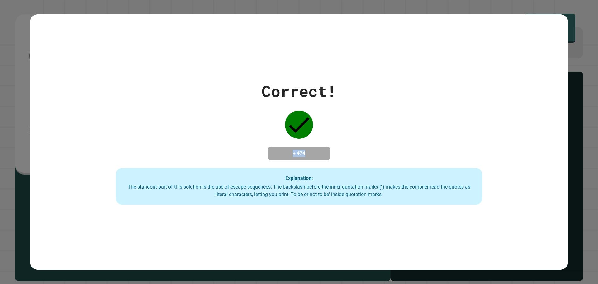
click at [299, 150] on h4 "+ 474" at bounding box center [299, 153] width 50 height 7
click at [298, 150] on h4 "+ 474" at bounding box center [299, 153] width 50 height 7
click at [45, 1] on div "Correct! + 474 Explanation: The standout part of this solution is the use of es…" at bounding box center [299, 142] width 598 height 284
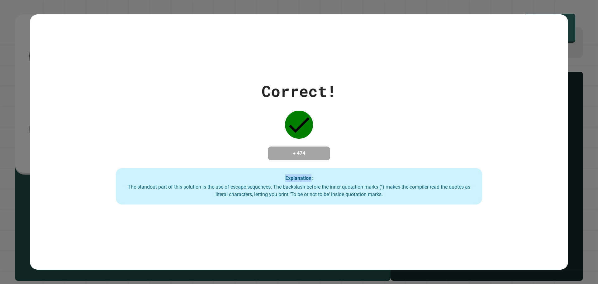
click at [45, 1] on div "Correct! + 474 Explanation: The standout part of this solution is the use of es…" at bounding box center [299, 142] width 598 height 284
click at [171, 42] on div "Correct! + 474 Explanation: The standout part of this solution is the use of es…" at bounding box center [299, 142] width 539 height 256
drag, startPoint x: 73, startPoint y: 9, endPoint x: 271, endPoint y: 143, distance: 239.6
click at [271, 143] on div "Correct! + 474 Explanation: The standout part of this solution is the use of es…" at bounding box center [299, 142] width 598 height 284
click at [271, 146] on div "+ 474" at bounding box center [299, 153] width 62 height 14
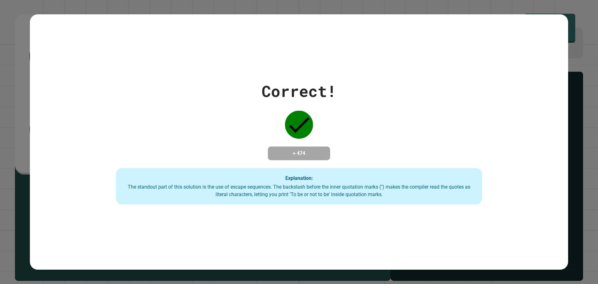
click at [298, 152] on h4 "+ 474" at bounding box center [299, 153] width 50 height 7
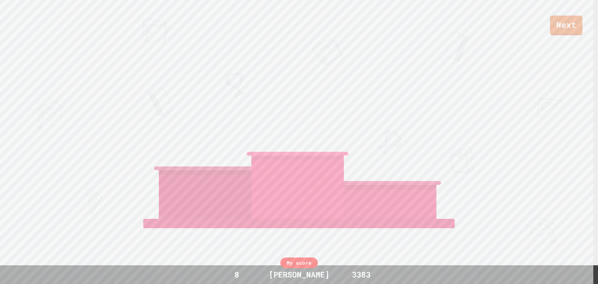
click at [296, 263] on div "My score" at bounding box center [299, 262] width 37 height 11
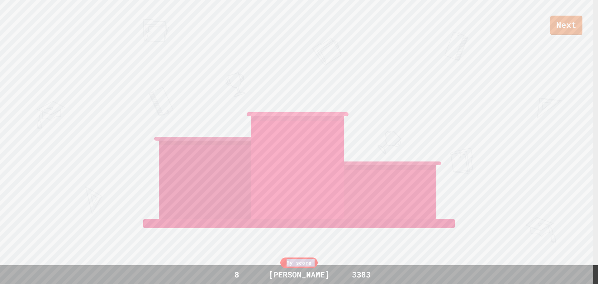
click at [296, 263] on div "My score" at bounding box center [299, 262] width 37 height 11
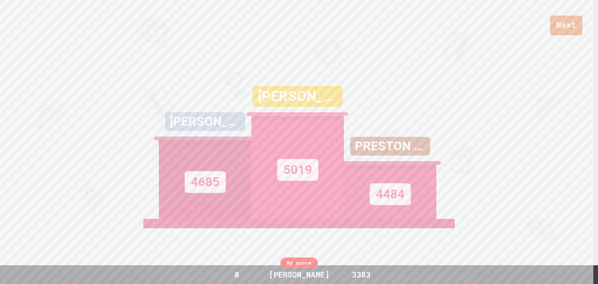
click at [382, 150] on div "PRESTON 41" at bounding box center [390, 146] width 80 height 19
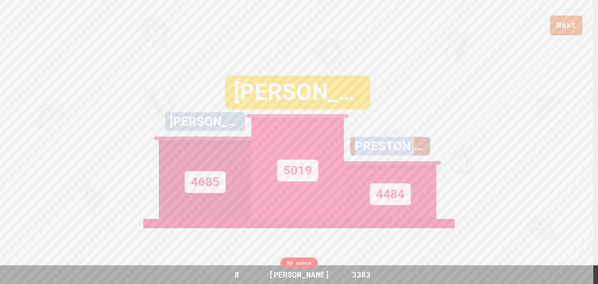
click at [382, 150] on div "PRESTON 41" at bounding box center [390, 146] width 80 height 19
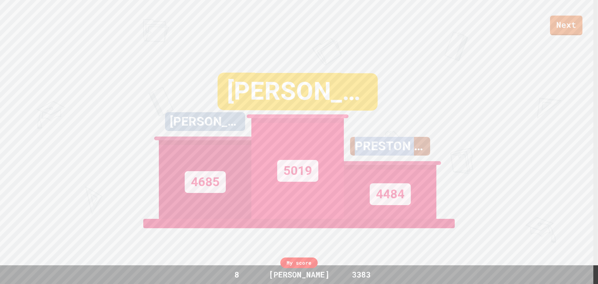
click at [382, 150] on div "PRESTON 41" at bounding box center [390, 146] width 80 height 19
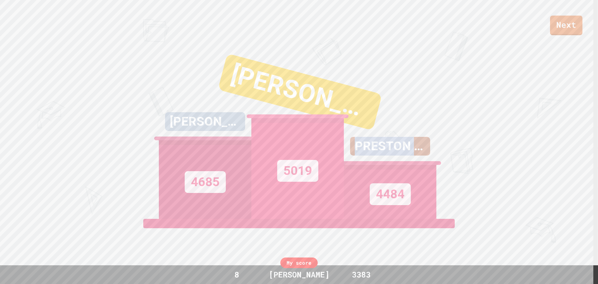
click at [382, 150] on div "PRESTON 41" at bounding box center [390, 146] width 80 height 19
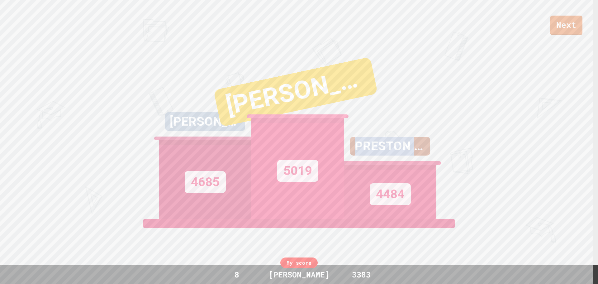
click at [382, 150] on div "PRESTON 41" at bounding box center [390, 146] width 80 height 19
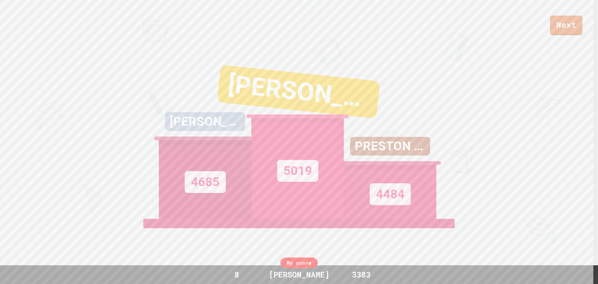
click at [382, 150] on div "PRESTON 41" at bounding box center [390, 146] width 80 height 19
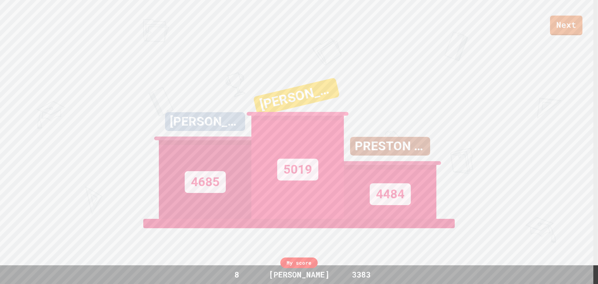
click at [384, 152] on div "PRESTON 41" at bounding box center [390, 146] width 80 height 19
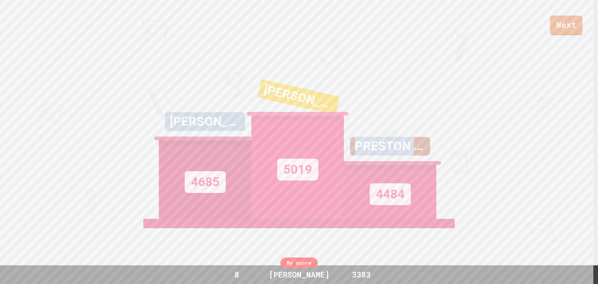
click at [384, 152] on div "PRESTON 41" at bounding box center [390, 146] width 80 height 19
click at [398, 156] on div "PRESTON 41" at bounding box center [390, 146] width 80 height 19
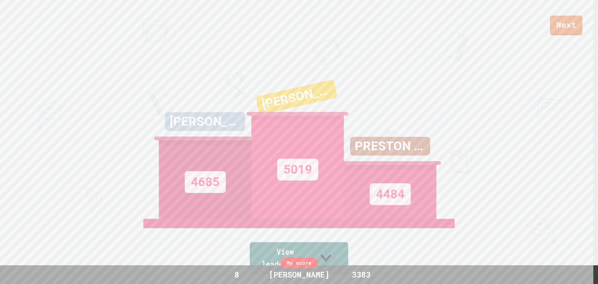
click at [346, 259] on link "View leaderboard" at bounding box center [299, 258] width 98 height 32
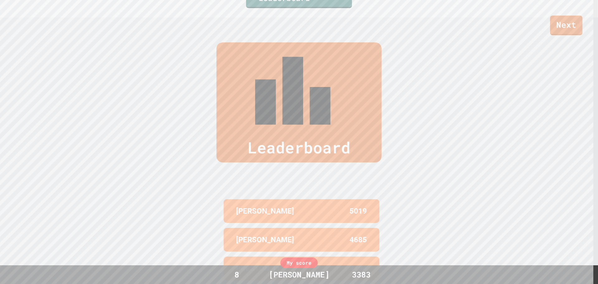
scroll to position [255, 0]
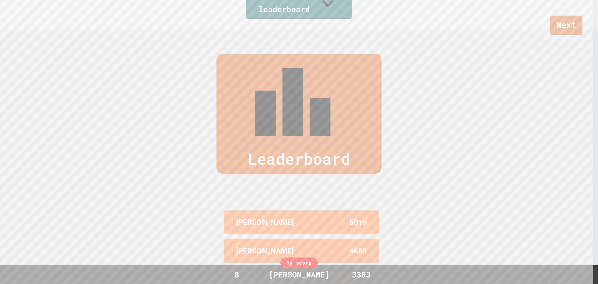
click at [316, 65] on div "Leaderboard" at bounding box center [299, 114] width 165 height 120
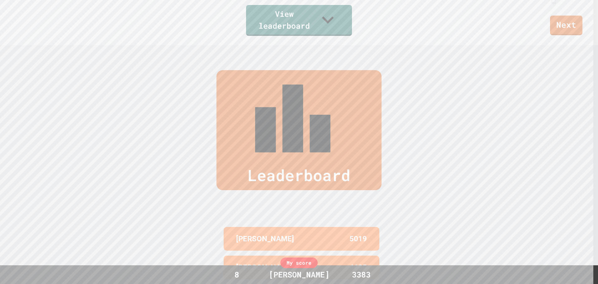
scroll to position [286, 0]
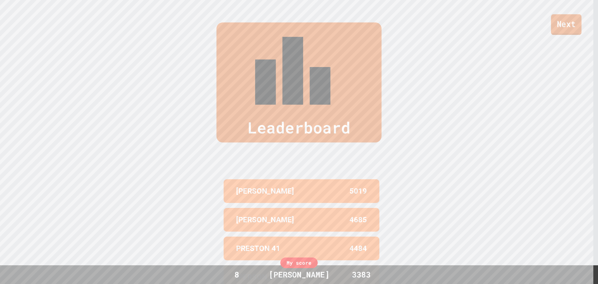
click at [565, 17] on link "Next" at bounding box center [566, 24] width 31 height 21
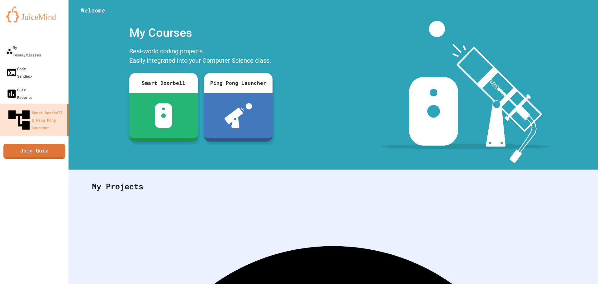
scroll to position [29, 0]
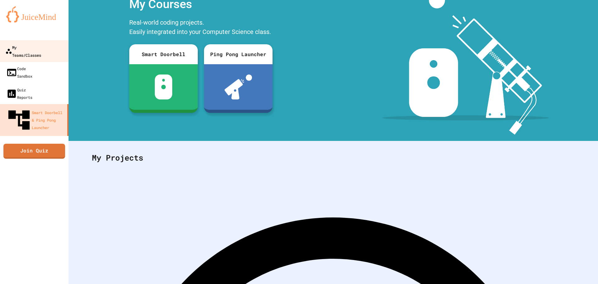
click at [17, 48] on div "My Teams/Classes" at bounding box center [23, 50] width 36 height 15
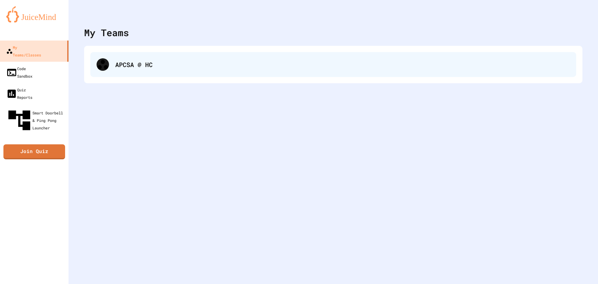
click at [137, 60] on div "APCSA @ HC" at bounding box center [342, 64] width 455 height 9
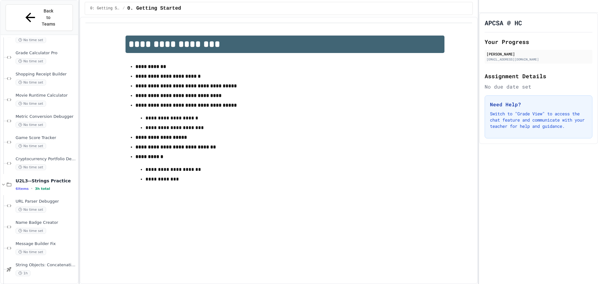
scroll to position [472, 0]
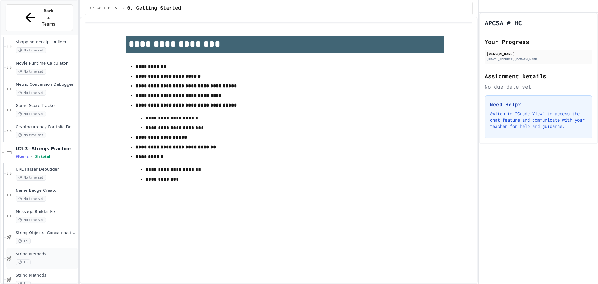
click at [63, 259] on div "1h" at bounding box center [46, 262] width 61 height 6
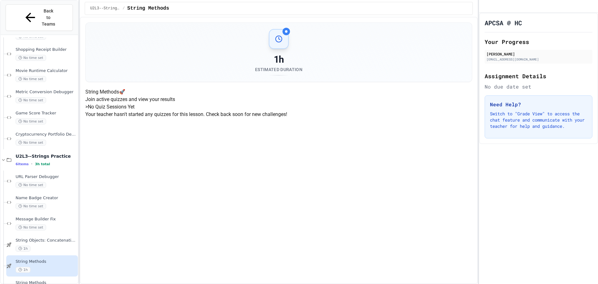
scroll to position [94, 0]
click at [46, 238] on span "String Objects: Concatenation, Literals, and More" at bounding box center [46, 240] width 61 height 5
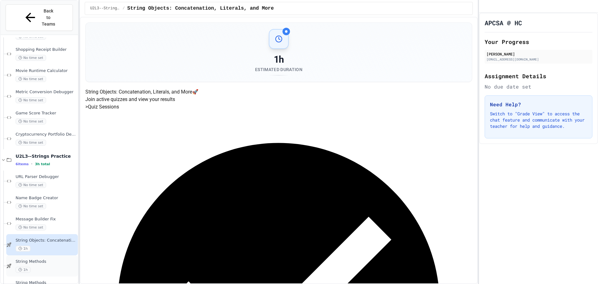
click at [48, 255] on div "String Methods 1h" at bounding box center [42, 265] width 72 height 21
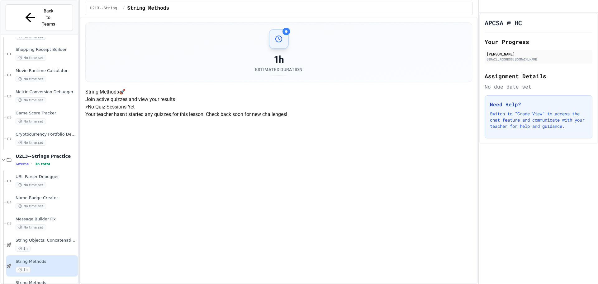
click at [271, 111] on h5 "> No Quiz Sessions Yet" at bounding box center [278, 106] width 387 height 7
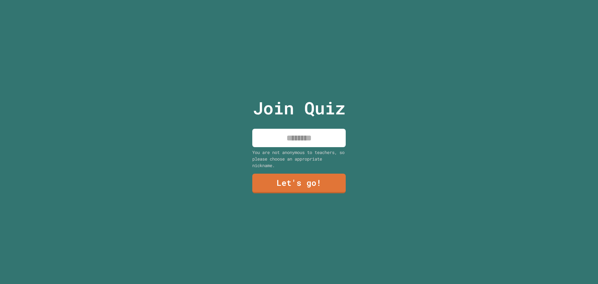
click at [299, 140] on input at bounding box center [299, 138] width 94 height 18
type input "*"
type input "*******"
click at [295, 180] on link "Let's go!" at bounding box center [299, 182] width 91 height 21
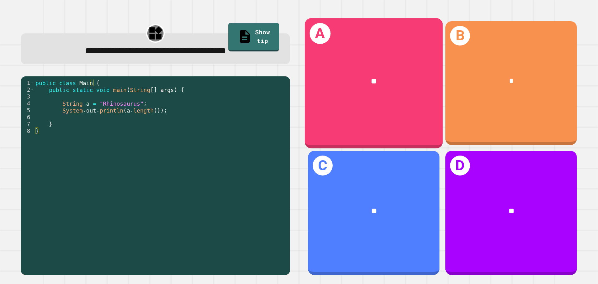
click at [353, 86] on div "**" at bounding box center [374, 81] width 138 height 42
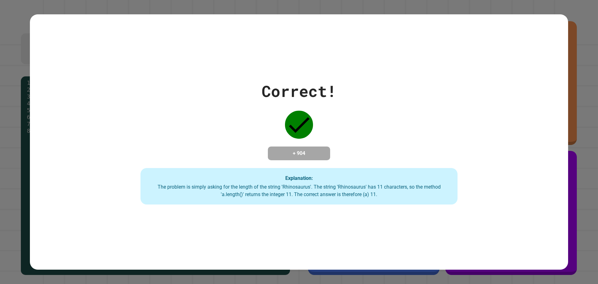
click at [358, 82] on div "Correct! + 904 Explanation: The problem is simply asking for the length of the …" at bounding box center [300, 141] width 454 height 125
click at [290, 152] on h4 "+ 904" at bounding box center [299, 153] width 50 height 7
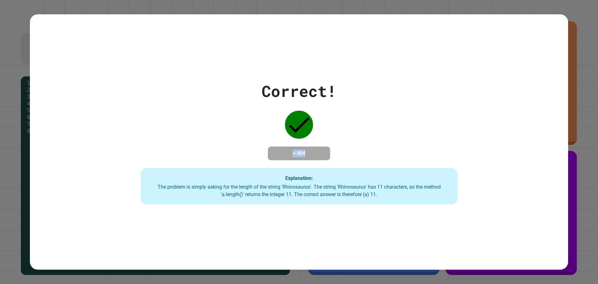
click at [297, 152] on h4 "+ 904" at bounding box center [299, 153] width 50 height 7
click at [310, 150] on h4 "+ 904" at bounding box center [299, 153] width 50 height 7
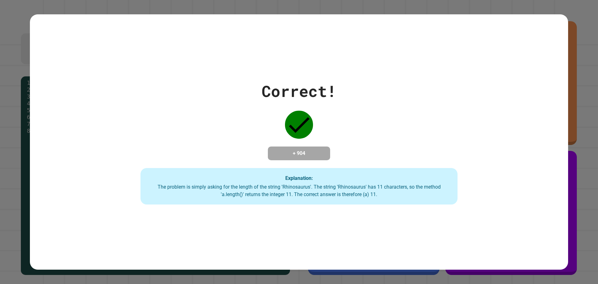
click at [307, 156] on h4 "+ 904" at bounding box center [299, 153] width 50 height 7
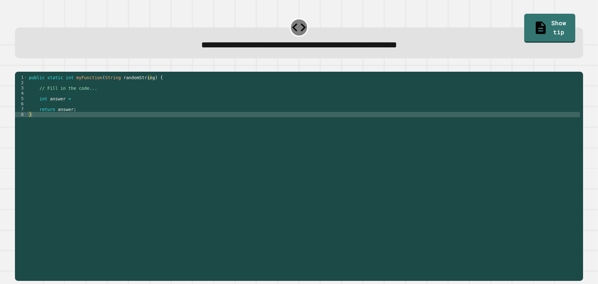
click at [103, 109] on div "public static int myFunction ( String randomString ) { // Fill in the code... i…" at bounding box center [304, 170] width 553 height 191
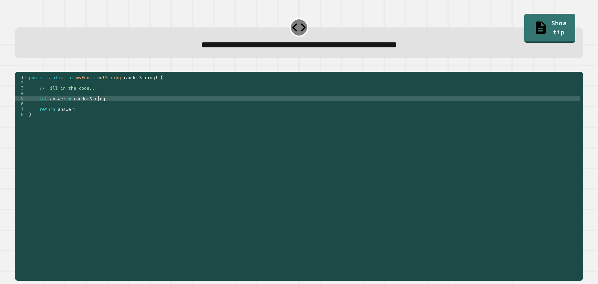
scroll to position [0, 5]
click at [18, 67] on icon "button" at bounding box center [18, 67] width 0 height 0
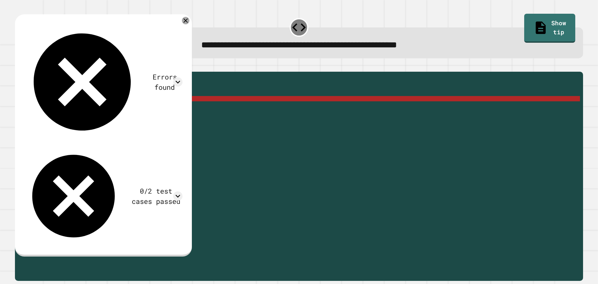
click at [185, 22] on icon at bounding box center [185, 20] width 7 height 7
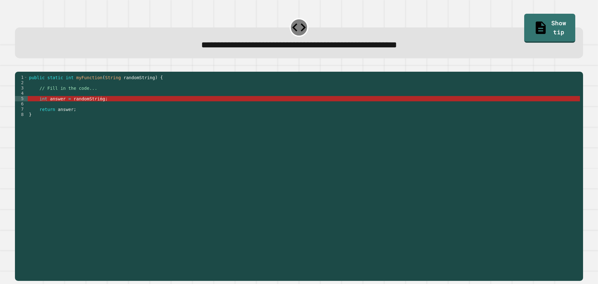
click at [167, 109] on div "public static int myFunction ( String randomString ) { // Fill in the code... i…" at bounding box center [304, 170] width 553 height 191
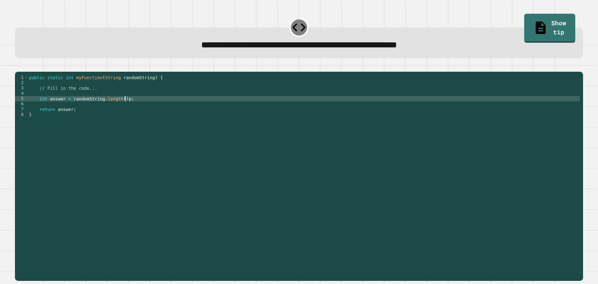
scroll to position [0, 6]
type textarea "**********"
click at [18, 67] on button "button" at bounding box center [18, 67] width 0 height 0
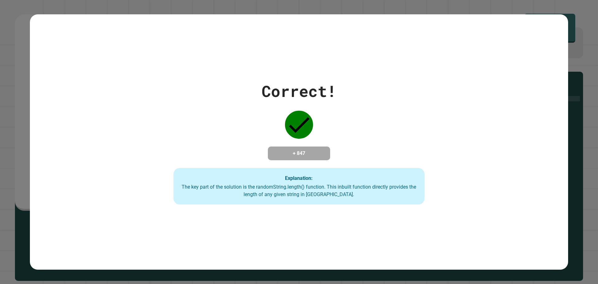
click at [300, 150] on h4 "+ 847" at bounding box center [299, 153] width 50 height 7
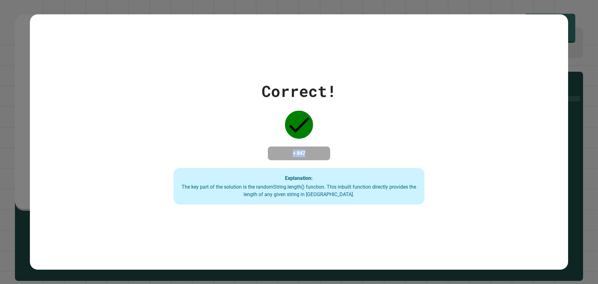
click at [300, 150] on h4 "+ 847" at bounding box center [299, 153] width 50 height 7
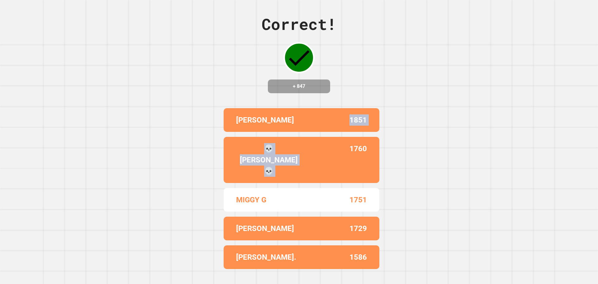
drag, startPoint x: 327, startPoint y: 139, endPoint x: 327, endPoint y: 167, distance: 28.4
click at [327, 167] on div "JONATHAN 1851 💀GILES💀 1760 MIGGY G 1751 KYLER 1729 COHEN. 1586" at bounding box center [299, 189] width 156 height 166
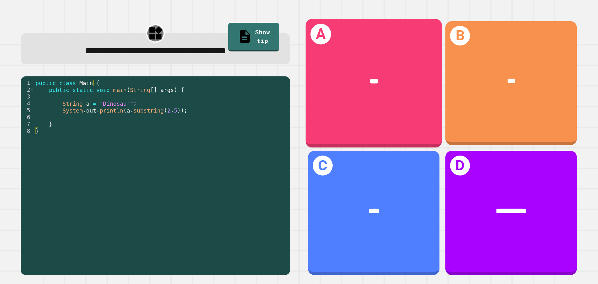
click at [376, 61] on div "***" at bounding box center [374, 81] width 137 height 41
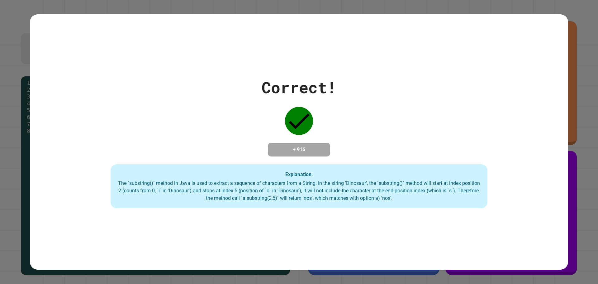
click at [294, 177] on strong "Explanation:" at bounding box center [300, 174] width 28 height 6
click at [306, 186] on div "The `substring()` method in Java is used to extract a sequence of characters fr…" at bounding box center [299, 191] width 365 height 22
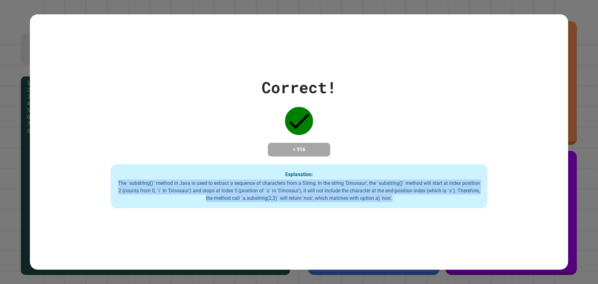
click at [306, 186] on div "The `substring()` method in Java is used to extract a sequence of characters fr…" at bounding box center [299, 191] width 365 height 22
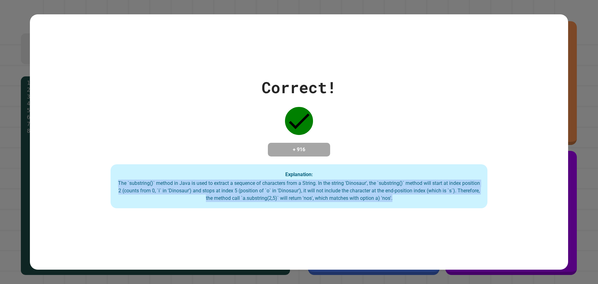
click at [306, 186] on div "The `substring()` method in Java is used to extract a sequence of characters fr…" at bounding box center [299, 191] width 365 height 22
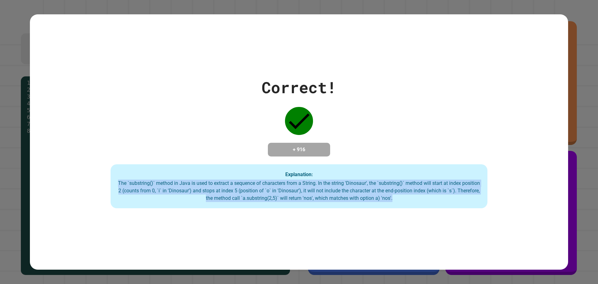
click at [306, 186] on div "The `substring()` method in Java is used to extract a sequence of characters fr…" at bounding box center [299, 191] width 365 height 22
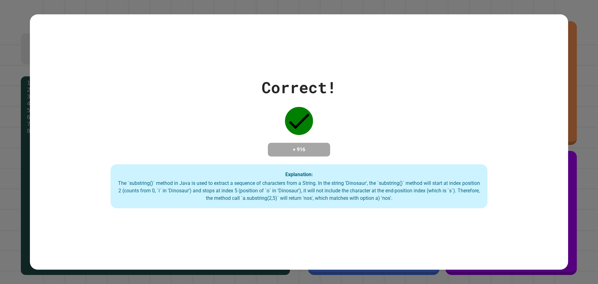
click at [306, 186] on div "The `substring()` method in Java is used to extract a sequence of characters fr…" at bounding box center [299, 191] width 365 height 22
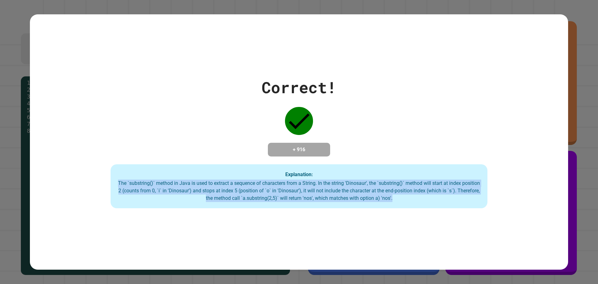
click at [306, 186] on div "The `substring()` method in Java is used to extract a sequence of characters fr…" at bounding box center [299, 191] width 365 height 22
click at [333, 199] on div "The `substring()` method in Java is used to extract a sequence of characters fr…" at bounding box center [299, 191] width 365 height 22
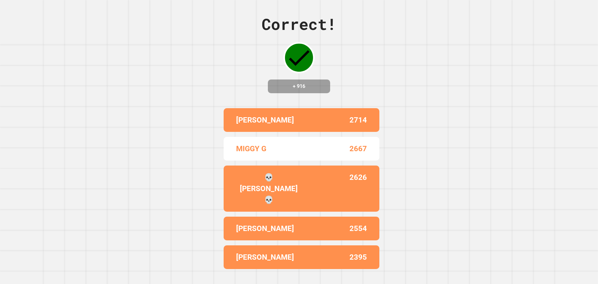
click at [354, 154] on p "2667" at bounding box center [358, 148] width 17 height 11
click at [363, 147] on div "MIGGY G 2667" at bounding box center [302, 149] width 156 height 24
click at [370, 161] on div "MIGGY G 2667" at bounding box center [302, 149] width 156 height 24
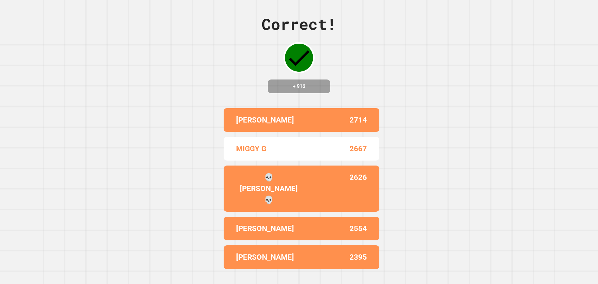
click at [365, 151] on div "MIGGY G 2667" at bounding box center [302, 149] width 156 height 24
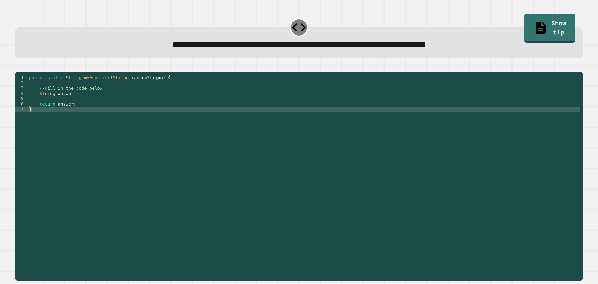
click at [82, 104] on div "public static String myFunction ( String randomString ) { //Fill in the code be…" at bounding box center [304, 170] width 553 height 191
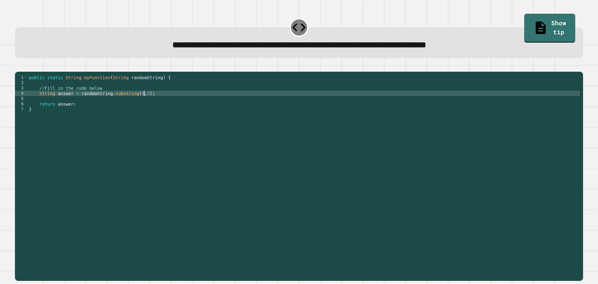
scroll to position [0, 8]
type textarea "**********"
click at [18, 67] on icon "button" at bounding box center [18, 67] width 0 height 0
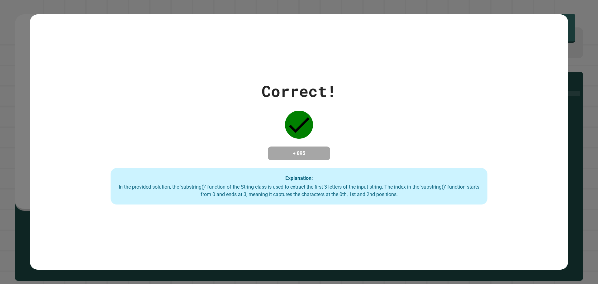
click at [303, 150] on h4 "+ 895" at bounding box center [299, 153] width 50 height 7
click at [311, 150] on h4 "+ 895" at bounding box center [299, 153] width 50 height 7
drag, startPoint x: 315, startPoint y: 147, endPoint x: 245, endPoint y: 159, distance: 70.7
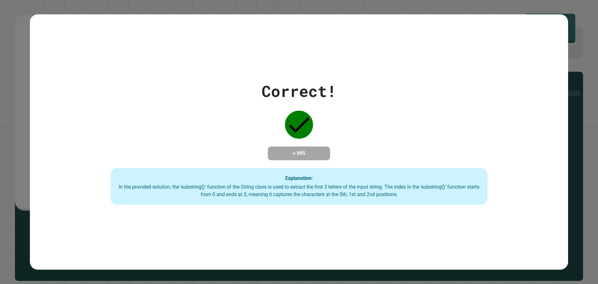
click at [245, 159] on div "Correct! + 895 Explanation: In the provided solution, the 'substring()' functio…" at bounding box center [299, 141] width 539 height 125
click at [298, 150] on h4 "+ 895" at bounding box center [299, 153] width 50 height 7
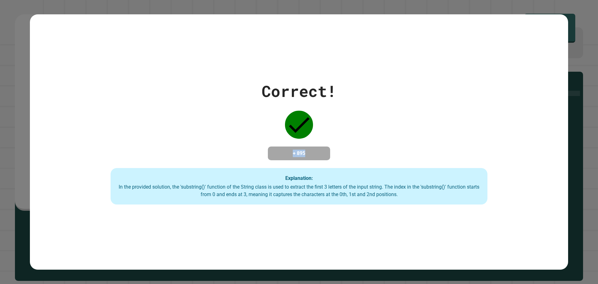
click at [298, 150] on h4 "+ 895" at bounding box center [299, 153] width 50 height 7
click at [294, 127] on icon at bounding box center [299, 125] width 28 height 28
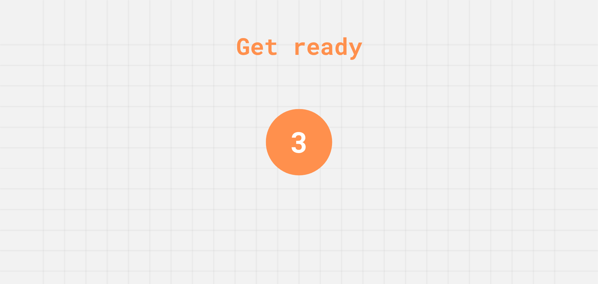
click at [263, 99] on div "Get ready 3" at bounding box center [299, 142] width 598 height 284
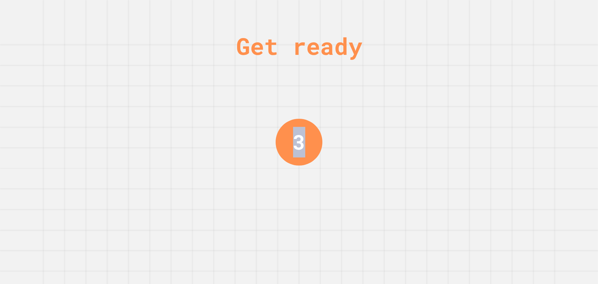
click at [263, 99] on div "Get ready 3" at bounding box center [299, 142] width 598 height 284
drag, startPoint x: 291, startPoint y: 79, endPoint x: 294, endPoint y: 66, distance: 13.3
click at [294, 66] on div "Get ready 2" at bounding box center [299, 142] width 598 height 284
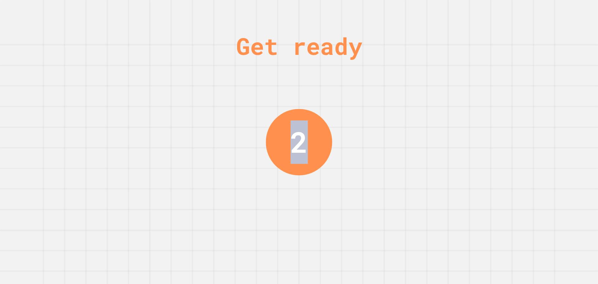
click at [295, 64] on div "Get ready 2" at bounding box center [299, 142] width 47 height 284
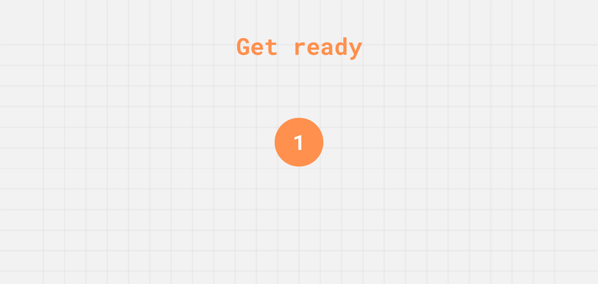
click at [311, 33] on div "Get ready" at bounding box center [299, 45] width 126 height 35
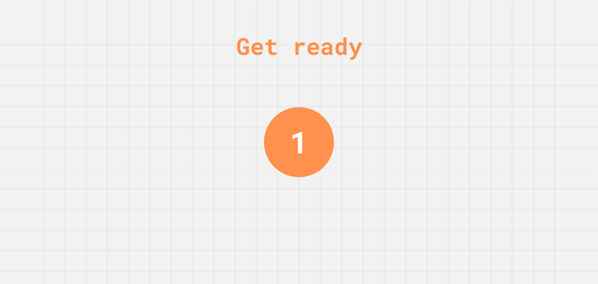
click at [315, 40] on div "Get ready" at bounding box center [299, 45] width 126 height 35
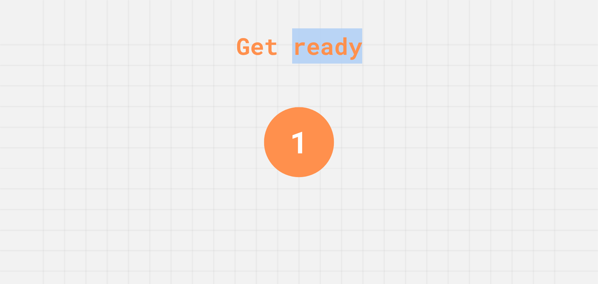
click at [315, 40] on div "Get ready" at bounding box center [299, 45] width 126 height 35
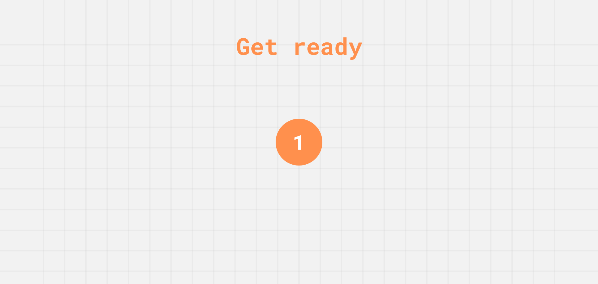
click at [303, 78] on div "Get ready 1" at bounding box center [299, 142] width 47 height 284
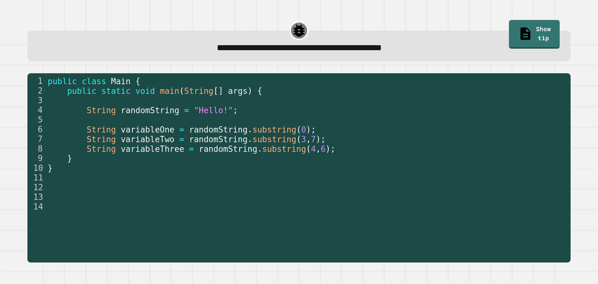
click at [307, 60] on div "**********" at bounding box center [299, 46] width 544 height 31
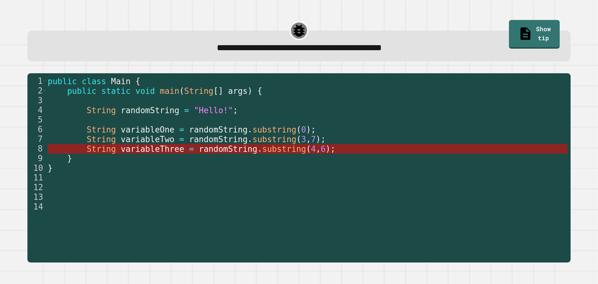
click at [234, 149] on span "randomString" at bounding box center [228, 148] width 59 height 9
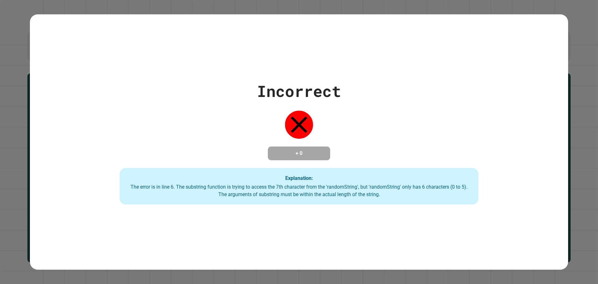
click at [357, 197] on div "The error is in line 6. The substring function is trying to access the 7th char…" at bounding box center [299, 190] width 347 height 15
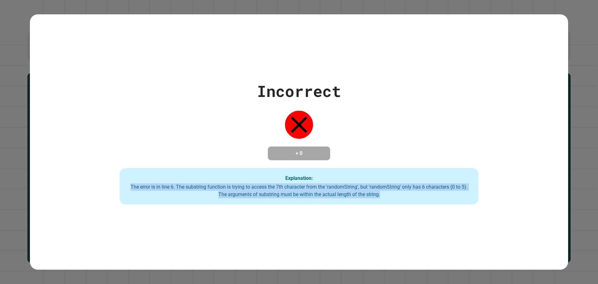
click at [357, 197] on div "The error is in line 6. The substring function is trying to access the 7th char…" at bounding box center [299, 190] width 347 height 15
click at [334, 185] on div "The error is in line 6. The substring function is trying to access the 7th char…" at bounding box center [299, 190] width 347 height 15
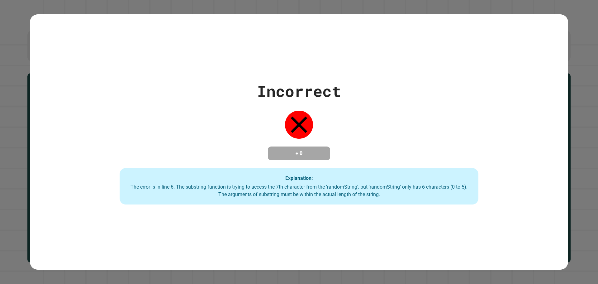
click at [284, 133] on div "Incorrect + 0 Explanation: The error is in line 6. The substring function is tr…" at bounding box center [299, 141] width 513 height 125
click at [290, 140] on div "Incorrect + 0 Explanation: The error is in line 6. The substring function is tr…" at bounding box center [299, 141] width 513 height 125
drag, startPoint x: 290, startPoint y: 140, endPoint x: 297, endPoint y: 145, distance: 8.4
click at [291, 140] on div "Incorrect + 0 Explanation: The error is in line 6. The substring function is tr…" at bounding box center [299, 141] width 513 height 125
click at [298, 150] on h4 "+ 0" at bounding box center [299, 153] width 50 height 7
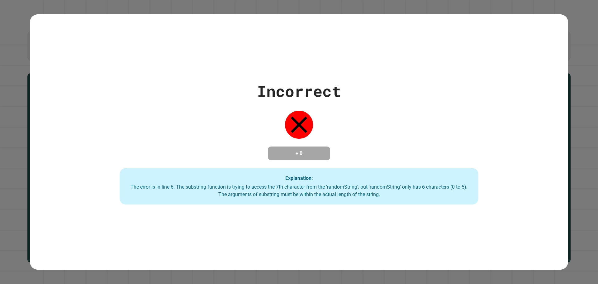
click at [311, 154] on h4 "+ 0" at bounding box center [299, 153] width 50 height 7
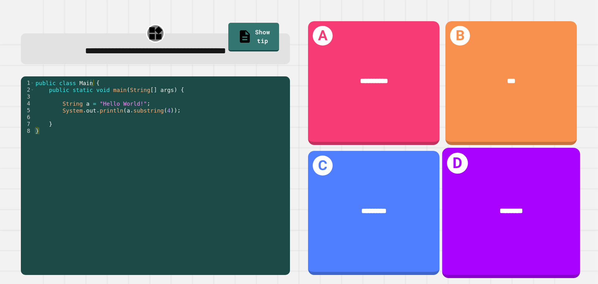
click at [507, 207] on span "********" at bounding box center [512, 210] width 24 height 7
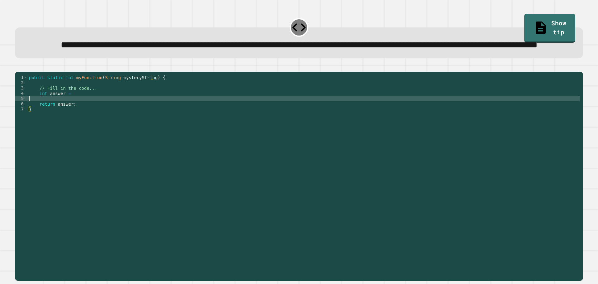
click at [108, 120] on div "public static int myFunction ( String mysteryString ) { // Fill in the code... …" at bounding box center [304, 162] width 553 height 175
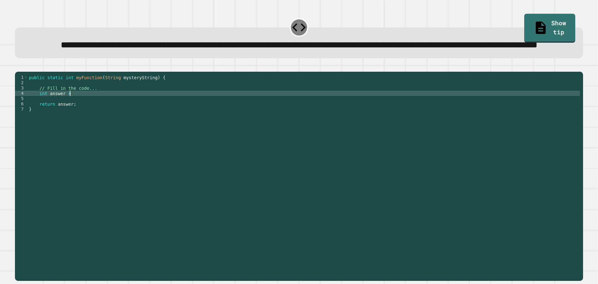
click at [80, 120] on div "public static int myFunction ( String mysteryString ) { // Fill in the code... …" at bounding box center [304, 162] width 553 height 175
click at [142, 116] on div "public static int myFunction ( String mysteryString ) { // Fill in the code... …" at bounding box center [304, 162] width 553 height 175
click at [24, 73] on icon "button" at bounding box center [22, 70] width 3 height 4
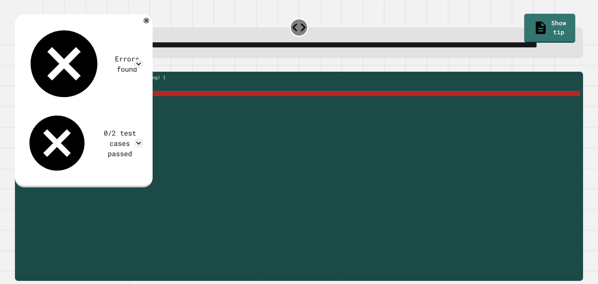
click at [123, 118] on div "public static int myFunction ( String mysteryString ) { // Fill in the code... …" at bounding box center [304, 162] width 553 height 175
click at [114, 115] on div "public static int myFunction ( String mysteryString ) { // Fill in the code... …" at bounding box center [304, 162] width 553 height 175
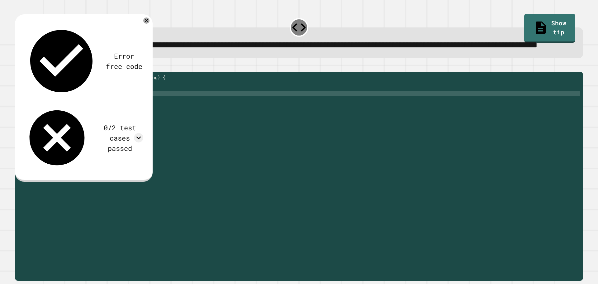
click at [18, 67] on button "button" at bounding box center [18, 67] width 0 height 0
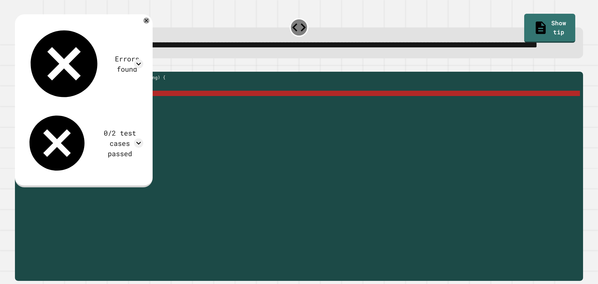
click at [130, 117] on div "public static int myFunction ( String mysteryString ) { // Fill in the code... …" at bounding box center [304, 162] width 553 height 175
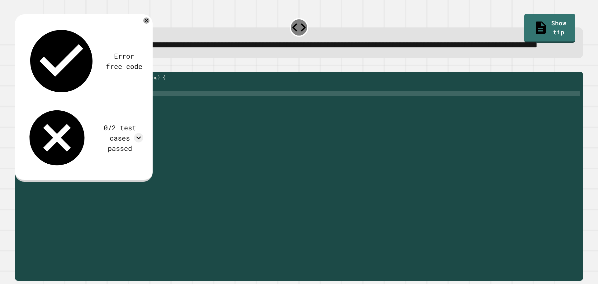
click at [125, 118] on div "public static int myFunction ( String mysteryString ) { // Fill in the code... …" at bounding box center [304, 162] width 553 height 175
click at [18, 67] on button "button" at bounding box center [18, 67] width 0 height 0
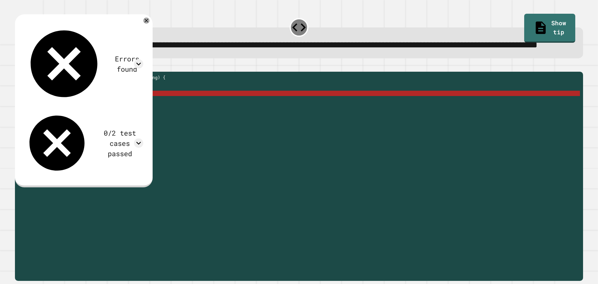
click at [123, 116] on div "public static int myFunction ( String mysteryString ) { // Fill in the code... …" at bounding box center [304, 162] width 553 height 175
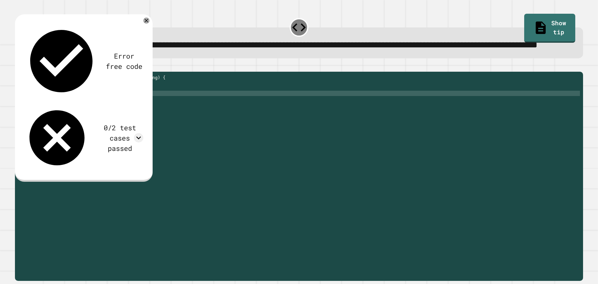
scroll to position [0, 7]
click at [128, 118] on div "public static int myFunction ( String mysteryString ) { // Fill in the code... …" at bounding box center [304, 162] width 553 height 175
click at [171, 117] on div "public static int myFunction ( String mysteryString ) { // Fill in the code... …" at bounding box center [304, 162] width 553 height 175
click at [96, 117] on div "public static int myFunction ( String mysteryString ) { // Fill in the code... …" at bounding box center [304, 162] width 553 height 175
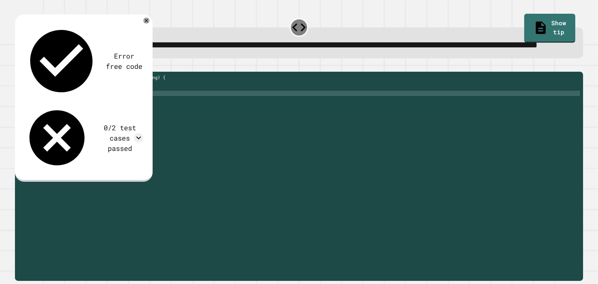
click at [18, 67] on icon "button" at bounding box center [18, 67] width 0 height 0
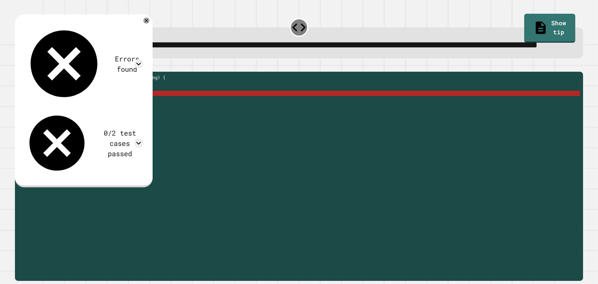
click at [84, 119] on div "public static int myFunction ( String mysteryString ) { // Fill in the code... …" at bounding box center [304, 162] width 553 height 175
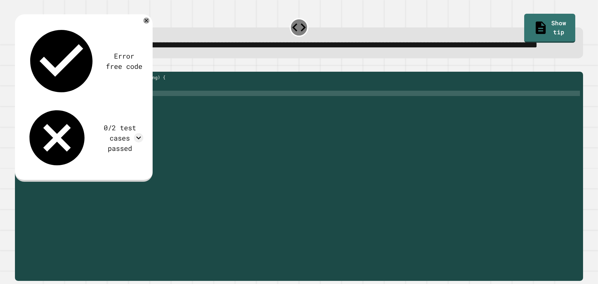
scroll to position [0, 4]
type textarea "**********"
click at [18, 67] on icon "button" at bounding box center [18, 67] width 0 height 0
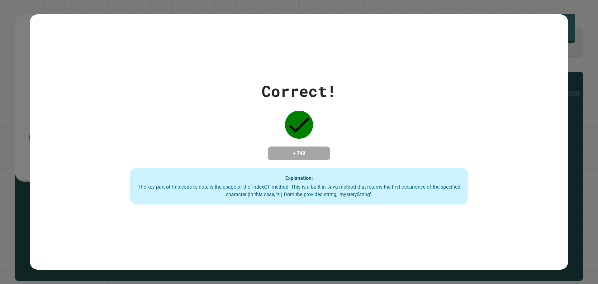
click at [313, 195] on div "The key part of this code to note is the usage of the 'indexOf' method. This is…" at bounding box center [300, 190] width 326 height 15
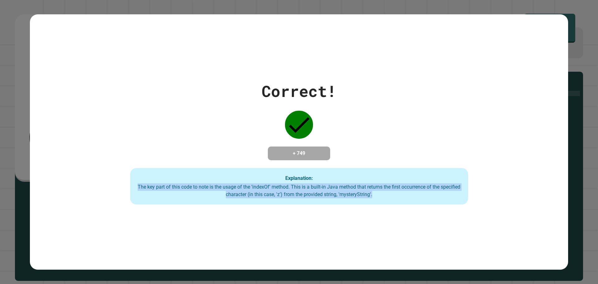
click at [313, 195] on div "The key part of this code to note is the usage of the 'indexOf' method. This is…" at bounding box center [300, 190] width 326 height 15
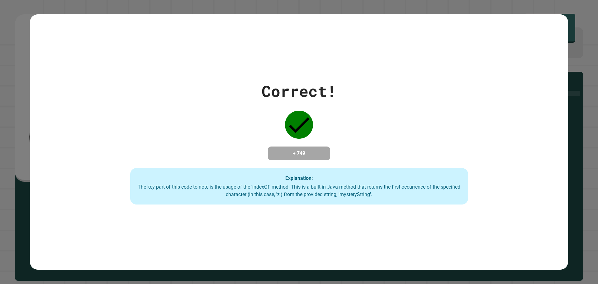
click at [324, 174] on div "Explanation: The key part of this code to note is the usage of the 'indexOf' me…" at bounding box center [299, 186] width 338 height 37
click at [317, 188] on div "The key part of this code to note is the usage of the 'indexOf' method. This is…" at bounding box center [300, 190] width 326 height 15
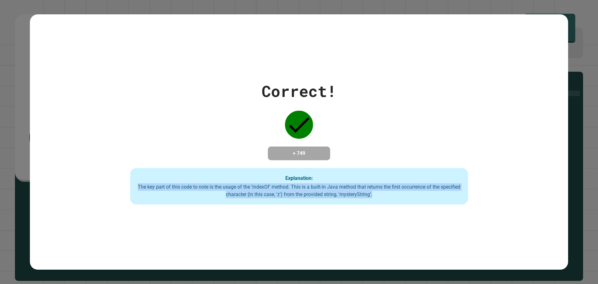
click at [317, 188] on div "The key part of this code to note is the usage of the 'indexOf' method. This is…" at bounding box center [300, 190] width 326 height 15
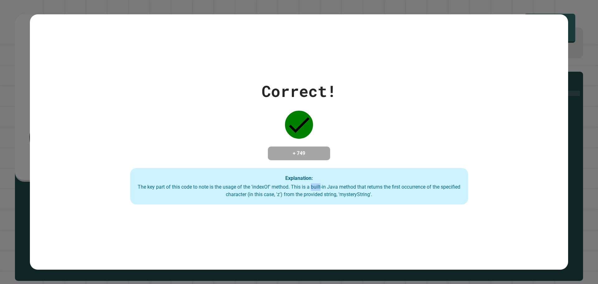
click at [317, 188] on div "The key part of this code to note is the usage of the 'indexOf' method. This is…" at bounding box center [300, 190] width 326 height 15
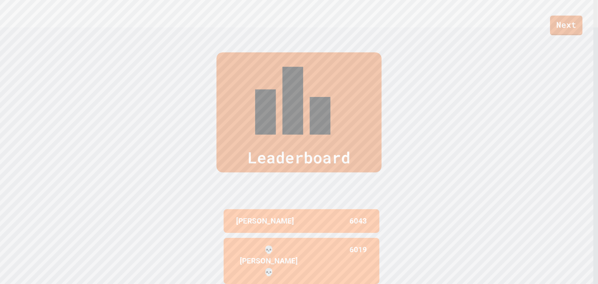
scroll to position [286, 0]
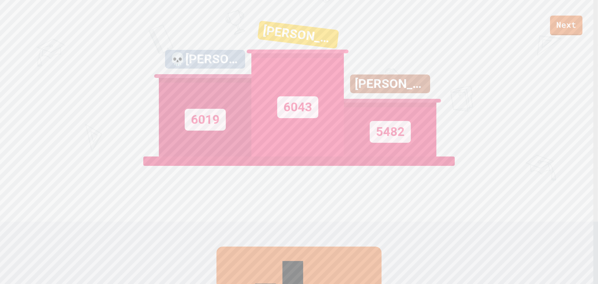
scroll to position [0, 0]
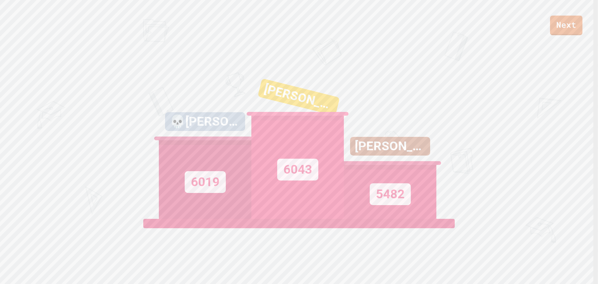
click at [300, 214] on div "6043" at bounding box center [298, 167] width 93 height 103
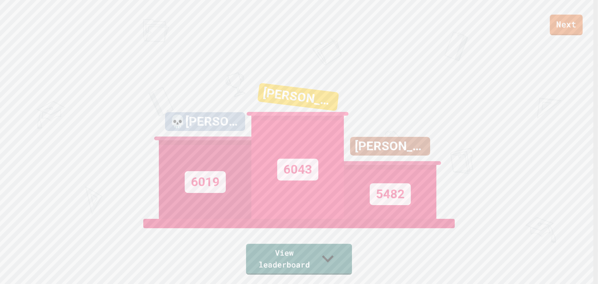
click at [570, 29] on link "Next" at bounding box center [566, 25] width 33 height 21
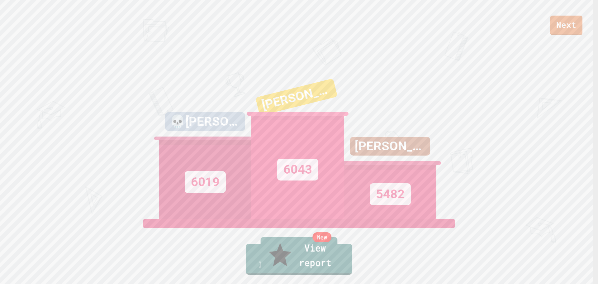
click at [281, 270] on link "New View report" at bounding box center [299, 255] width 77 height 37
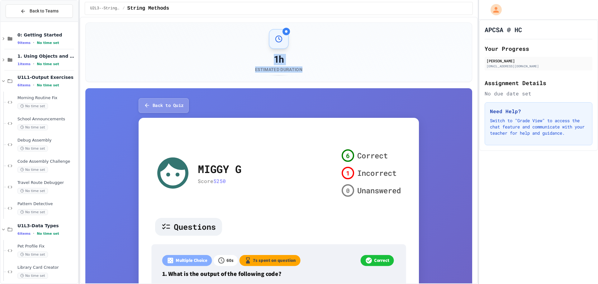
drag, startPoint x: 250, startPoint y: 61, endPoint x: 324, endPoint y: 70, distance: 74.7
click at [324, 70] on div "1h Estimated Duration" at bounding box center [278, 52] width 371 height 46
drag, startPoint x: 319, startPoint y: 74, endPoint x: 261, endPoint y: 64, distance: 59.0
click at [261, 64] on div "1h Estimated Duration" at bounding box center [278, 52] width 371 height 46
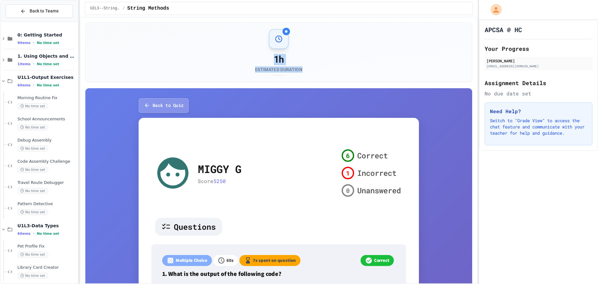
click at [261, 64] on div "1h" at bounding box center [278, 59] width 47 height 11
drag, startPoint x: 261, startPoint y: 64, endPoint x: 327, endPoint y: 66, distance: 65.8
click at [327, 66] on div "1h Estimated Duration" at bounding box center [278, 52] width 371 height 46
drag, startPoint x: 327, startPoint y: 66, endPoint x: 239, endPoint y: 51, distance: 88.5
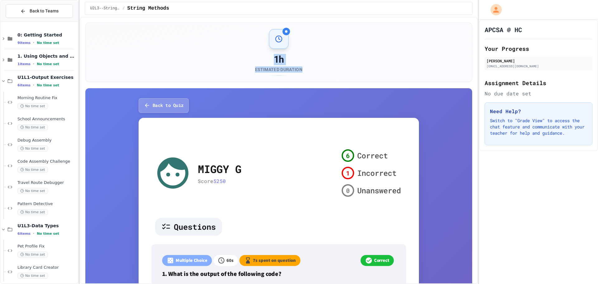
click at [239, 51] on div "1h Estimated Duration" at bounding box center [278, 52] width 371 height 46
drag, startPoint x: 262, startPoint y: 56, endPoint x: 335, endPoint y: 70, distance: 74.9
click at [335, 70] on div "1h Estimated Duration" at bounding box center [278, 52] width 371 height 46
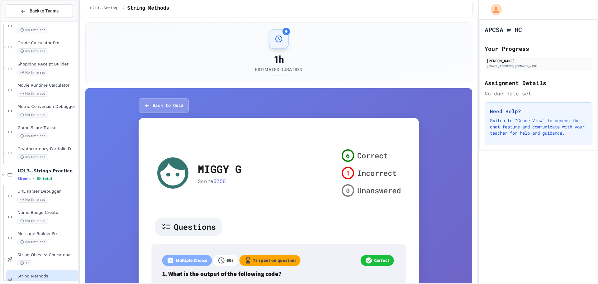
scroll to position [472, 0]
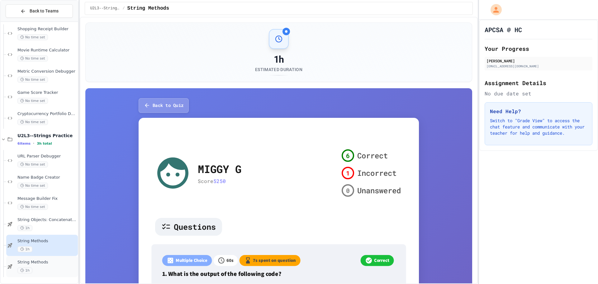
click at [33, 271] on div "1h" at bounding box center [46, 270] width 59 height 6
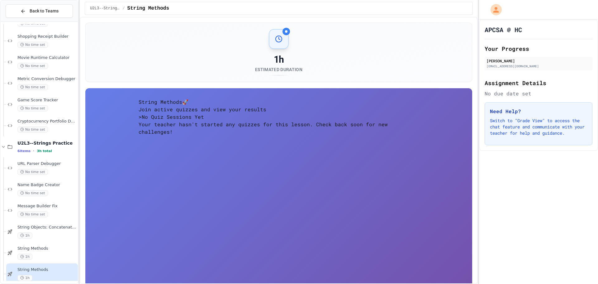
click at [289, 136] on div "> No Quiz Sessions Yet Your teacher hasn't started any quizzes for this lesson.…" at bounding box center [279, 124] width 281 height 22
click at [292, 136] on p "Your teacher hasn't started any quizzes for this lesson. Check back soon for ne…" at bounding box center [279, 128] width 281 height 15
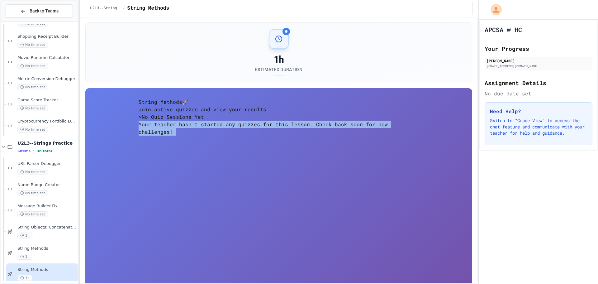
click at [292, 136] on p "Your teacher hasn't started any quizzes for this lesson. Check back soon for ne…" at bounding box center [279, 128] width 281 height 15
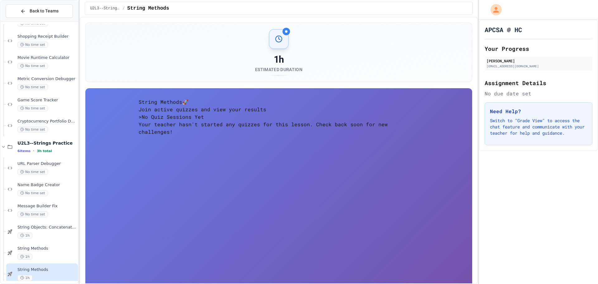
click at [305, 121] on h5 "> No Quiz Sessions Yet" at bounding box center [279, 116] width 281 height 7
click at [273, 42] on div at bounding box center [279, 39] width 20 height 20
click at [260, 121] on h5 "> No Quiz Sessions Yet" at bounding box center [279, 116] width 281 height 7
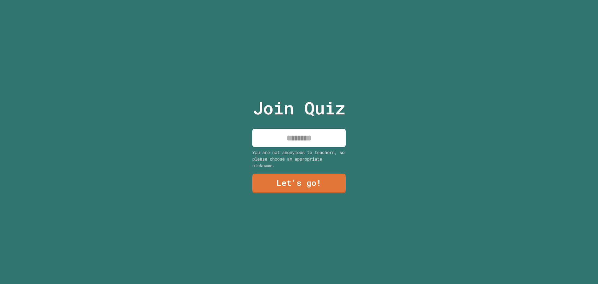
click at [291, 134] on input at bounding box center [299, 138] width 94 height 18
type input "*"
type input "*******"
click at [296, 174] on link "Let's go!" at bounding box center [299, 182] width 91 height 21
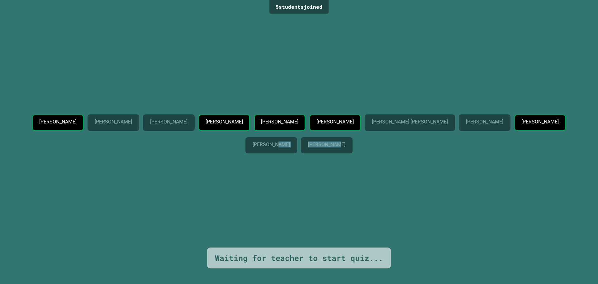
drag, startPoint x: 308, startPoint y: 139, endPoint x: 394, endPoint y: 154, distance: 87.6
click at [394, 154] on div "[PERSON_NAME] [PERSON_NAME] [PERSON_NAME] [PERSON_NAME] [PERSON_NAME] [PERSON_N…" at bounding box center [299, 134] width 567 height 41
click at [353, 154] on div "[PERSON_NAME]" at bounding box center [327, 145] width 52 height 17
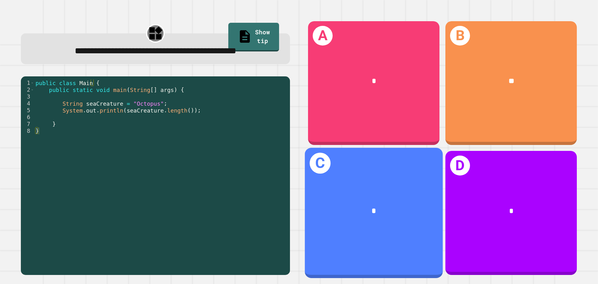
click at [373, 196] on div "*" at bounding box center [374, 211] width 138 height 42
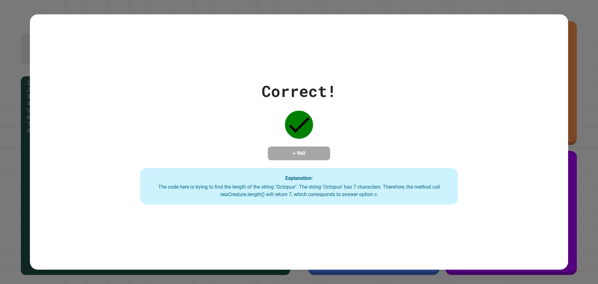
click at [334, 150] on div "Correct! + 960 Explanation: The code here is trying to find the length of the s…" at bounding box center [299, 141] width 454 height 125
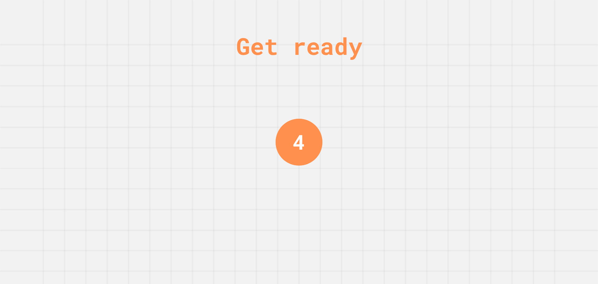
click at [285, 127] on div "4" at bounding box center [299, 141] width 47 height 47
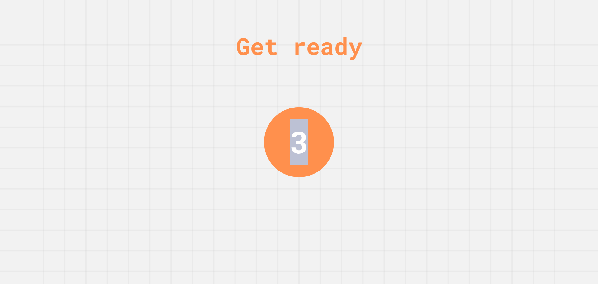
click at [286, 128] on div "3" at bounding box center [299, 142] width 70 height 70
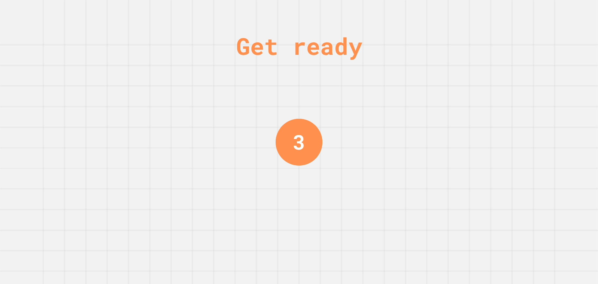
click at [308, 95] on div "Get ready 3" at bounding box center [299, 142] width 47 height 284
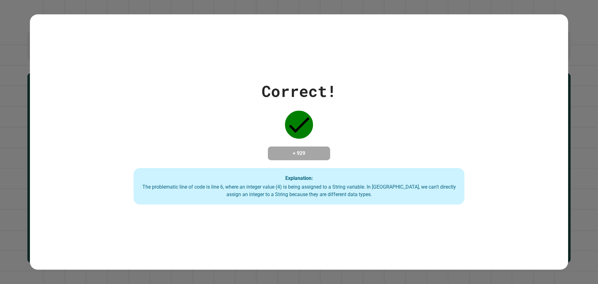
click at [304, 125] on icon at bounding box center [299, 125] width 28 height 28
click at [252, 193] on div "The problematic line of code is line 6, where an integer value (4) is being ass…" at bounding box center [299, 190] width 319 height 15
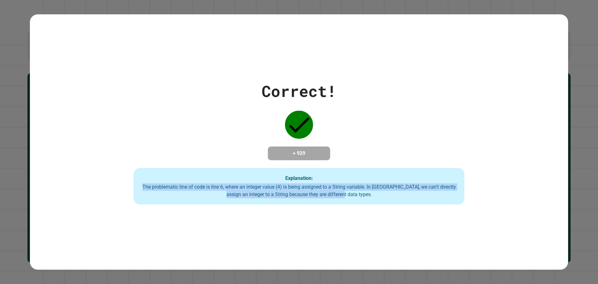
click at [252, 193] on div "The problematic line of code is line 6, where an integer value (4) is being ass…" at bounding box center [299, 190] width 319 height 15
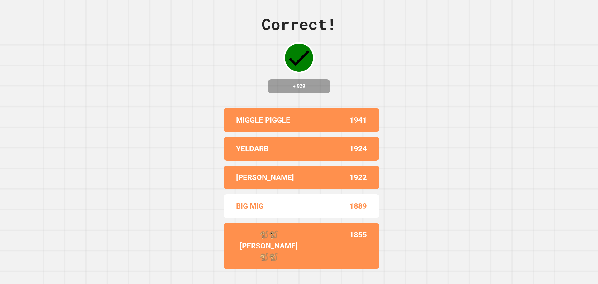
click at [252, 189] on div "[PERSON_NAME] 1922" at bounding box center [302, 178] width 156 height 24
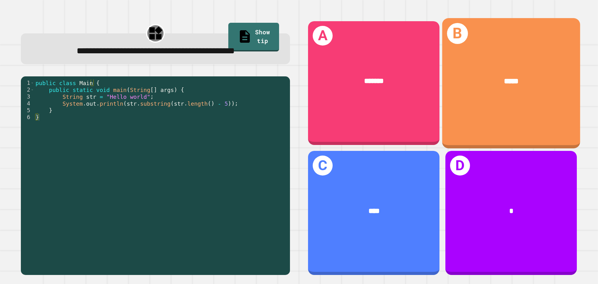
click at [484, 100] on div "*****" at bounding box center [512, 81] width 138 height 42
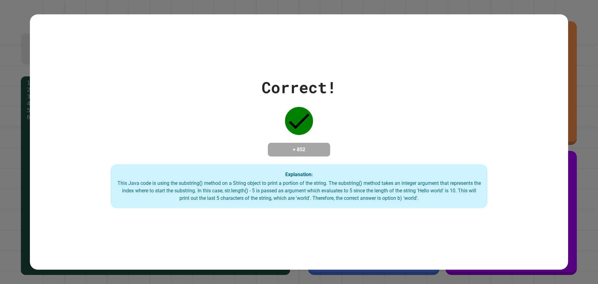
click at [311, 160] on div "Correct! + 852 Explanation: This Java code is using the substring() method on a…" at bounding box center [299, 142] width 539 height 133
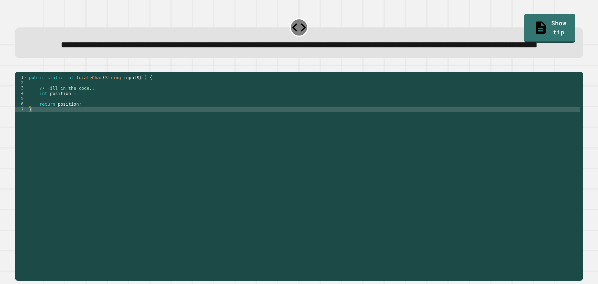
click at [82, 117] on div "public static int locateChar ( String inputStr ) { // Fill in the code... int p…" at bounding box center [304, 162] width 553 height 175
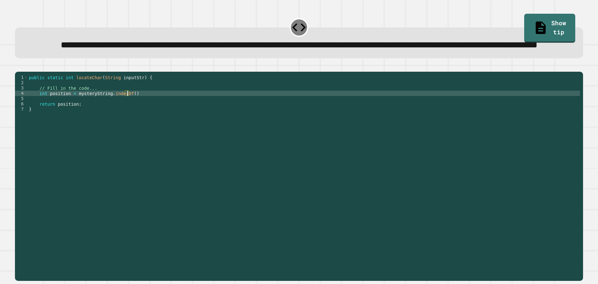
scroll to position [0, 7]
click at [186, 116] on div "public static int locateChar ( String inputStr ) { // Fill in the code... int p…" at bounding box center [304, 162] width 553 height 175
click at [18, 67] on icon "button" at bounding box center [18, 67] width 0 height 0
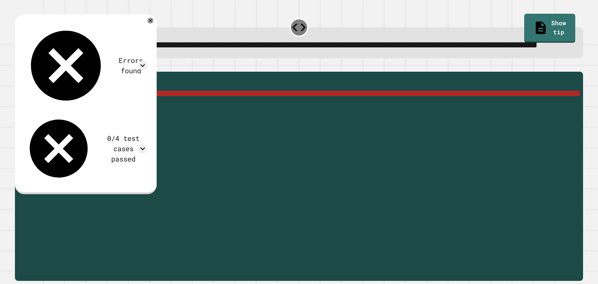
click at [105, 117] on div "public static int locateChar ( String inputStr ) { // Fill in the code... int p…" at bounding box center [304, 162] width 553 height 175
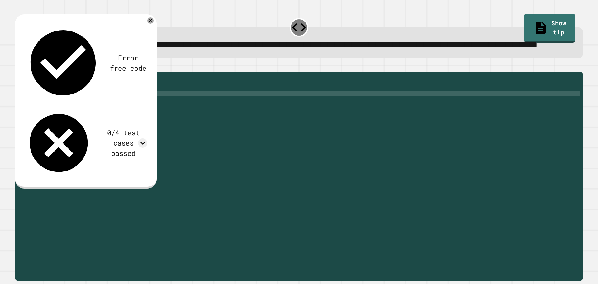
scroll to position [0, 4]
type textarea "**********"
click at [18, 67] on icon "button" at bounding box center [18, 67] width 0 height 0
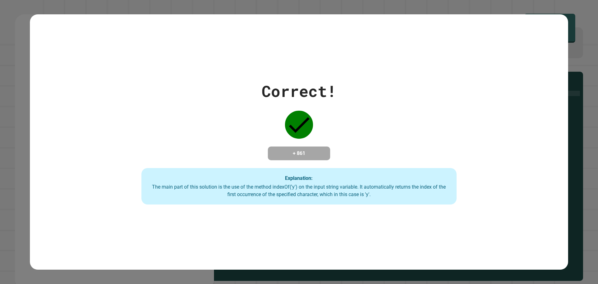
click at [308, 154] on h4 "+ 861" at bounding box center [299, 153] width 50 height 7
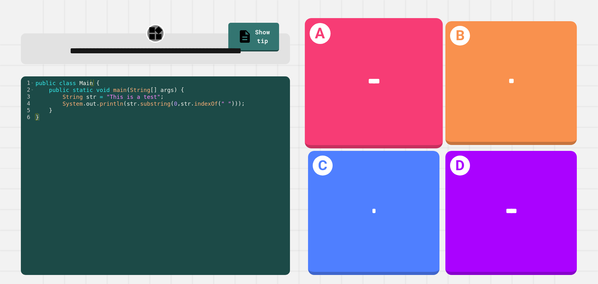
click at [365, 105] on div "A ****" at bounding box center [374, 83] width 138 height 130
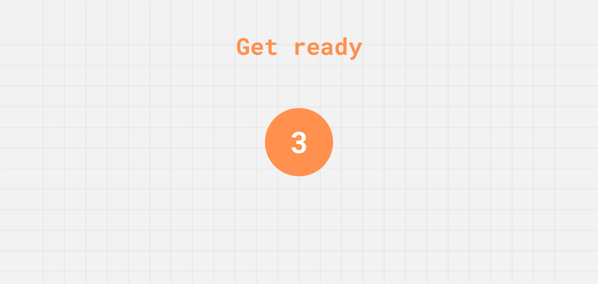
click at [436, 126] on div "Get ready 3" at bounding box center [299, 142] width 598 height 284
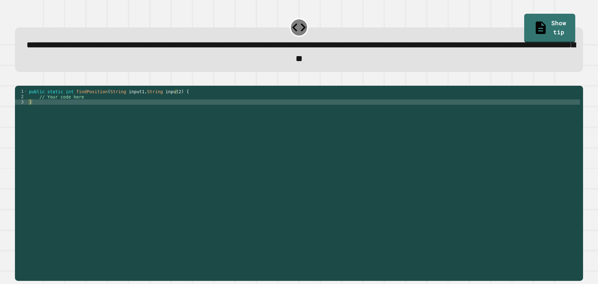
click at [115, 107] on div "public static int findPosition ( String input1 , String input2 ) { // Your code…" at bounding box center [304, 176] width 553 height 175
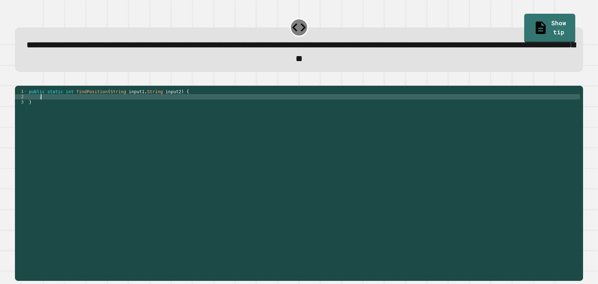
type textarea "*"
click at [115, 107] on div "public static int findPosition ( String input1 , String input2 ) { return input…" at bounding box center [304, 176] width 553 height 175
type textarea "**********"
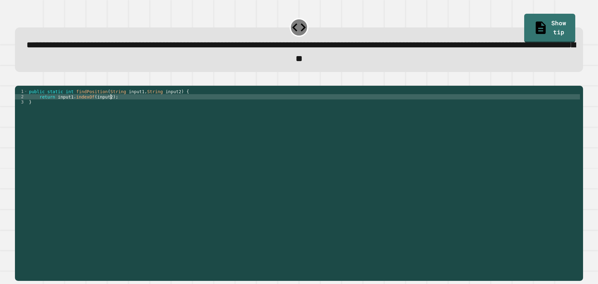
click at [18, 80] on button "button" at bounding box center [18, 80] width 0 height 0
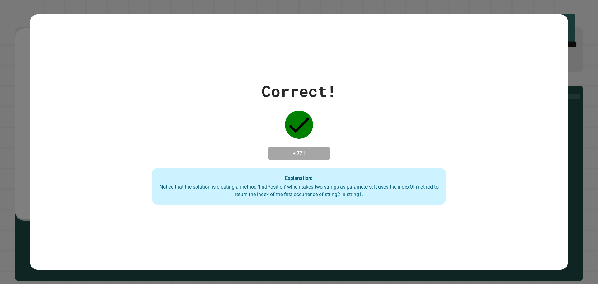
click at [329, 155] on div "Correct! + 771 Explanation: Notice that the solution is creating a method 'find…" at bounding box center [299, 141] width 421 height 125
click at [307, 150] on h4 "+ 771" at bounding box center [299, 153] width 50 height 7
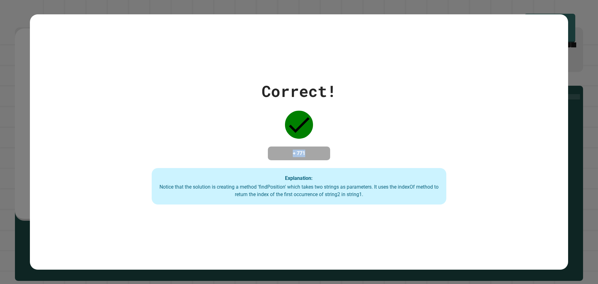
drag, startPoint x: 307, startPoint y: 145, endPoint x: 310, endPoint y: 144, distance: 3.4
click at [310, 146] on div "+ 771" at bounding box center [299, 153] width 62 height 14
click at [309, 150] on h4 "+ 771" at bounding box center [299, 153] width 50 height 7
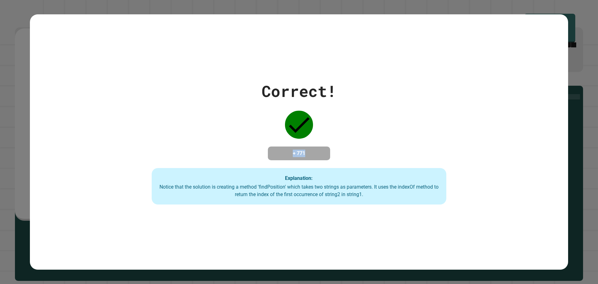
click at [309, 150] on h4 "+ 771" at bounding box center [299, 153] width 50 height 7
click at [289, 153] on h4 "+ 771" at bounding box center [299, 153] width 50 height 7
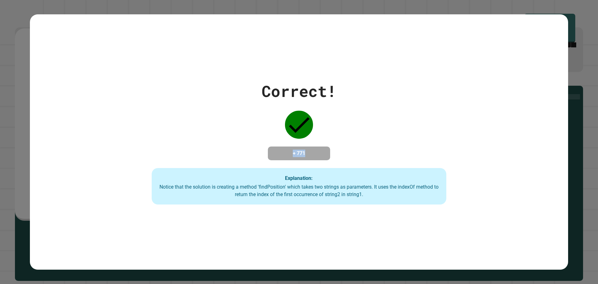
click at [289, 153] on h4 "+ 771" at bounding box center [299, 153] width 50 height 7
click at [298, 155] on h4 "+ 771" at bounding box center [299, 153] width 50 height 7
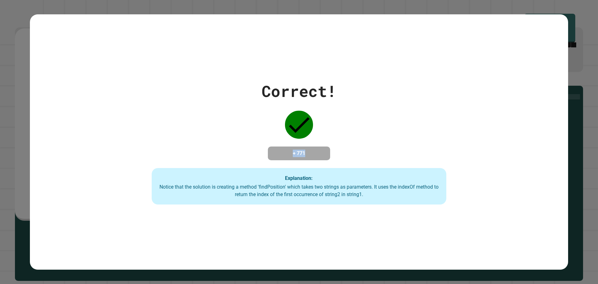
click at [298, 155] on h4 "+ 771" at bounding box center [299, 153] width 50 height 7
click at [302, 157] on h4 "+ 771" at bounding box center [299, 153] width 50 height 7
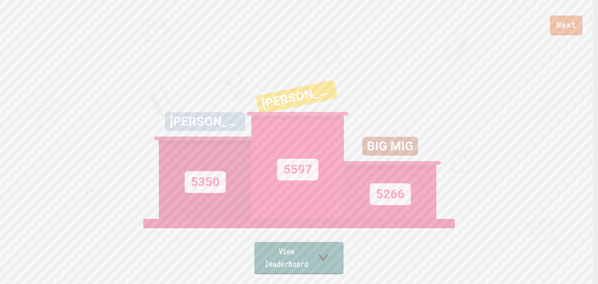
click at [301, 263] on link "View leaderboard" at bounding box center [299, 258] width 89 height 32
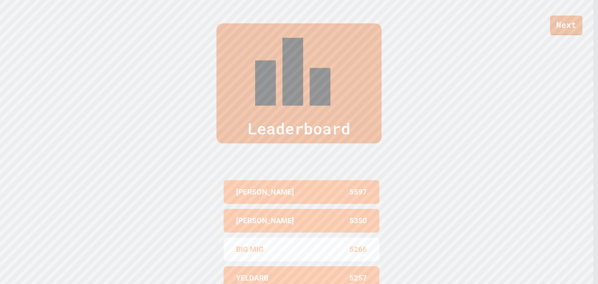
scroll to position [286, 0]
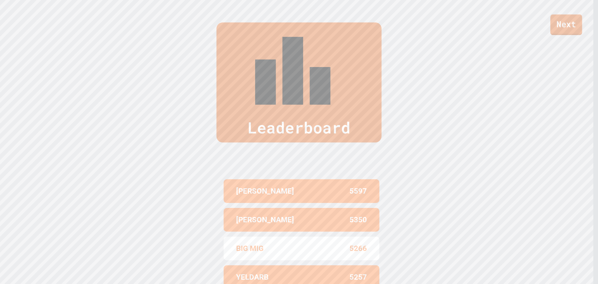
click at [563, 27] on link "Next" at bounding box center [567, 24] width 32 height 21
